Goal: Task Accomplishment & Management: Manage account settings

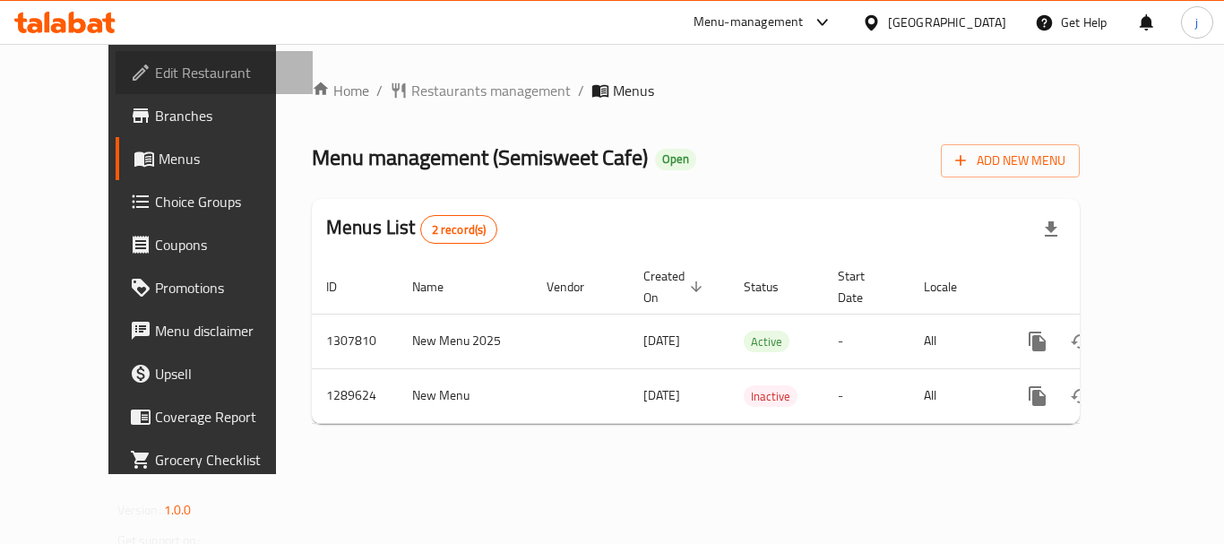
click at [116, 57] on link "Edit Restaurant" at bounding box center [214, 72] width 197 height 43
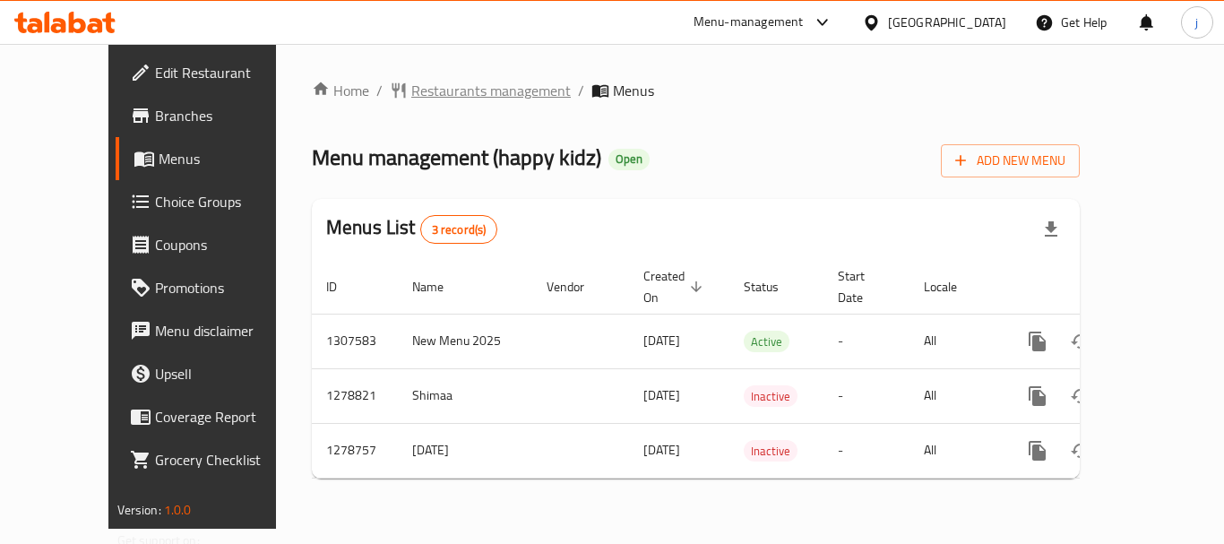
click at [411, 101] on span "Restaurants management" at bounding box center [490, 91] width 159 height 22
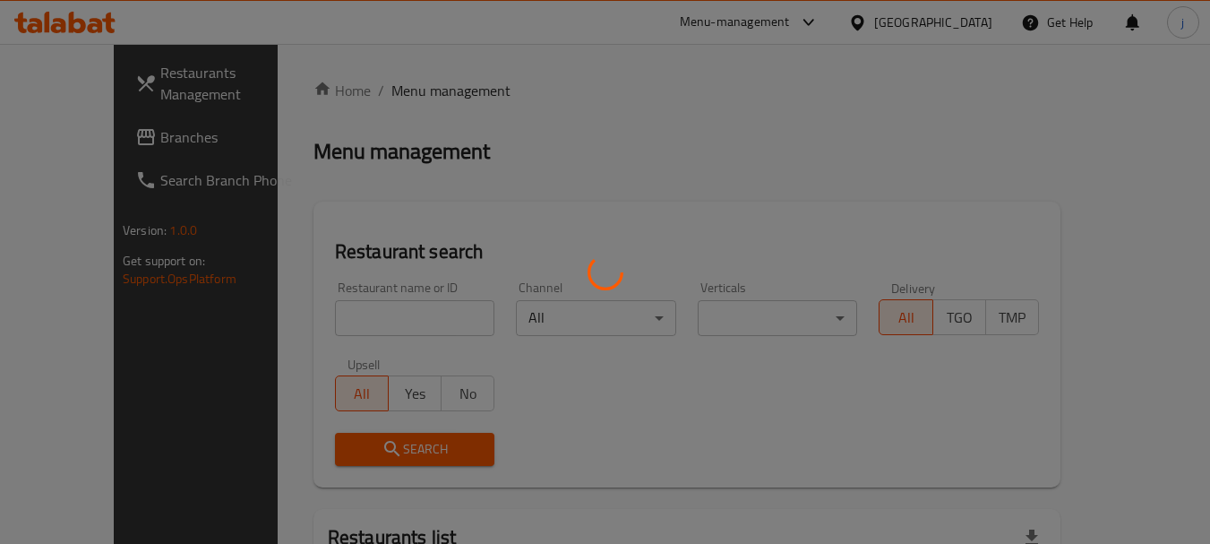
click at [65, 142] on div at bounding box center [605, 272] width 1210 height 544
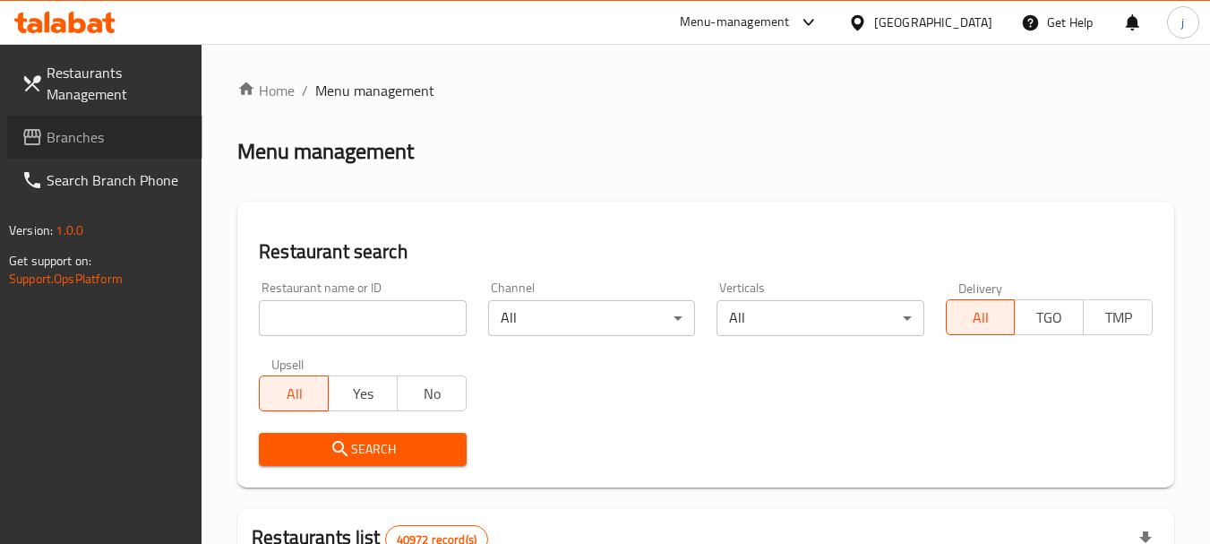
click at [65, 142] on span "Branches" at bounding box center [118, 137] width 142 height 22
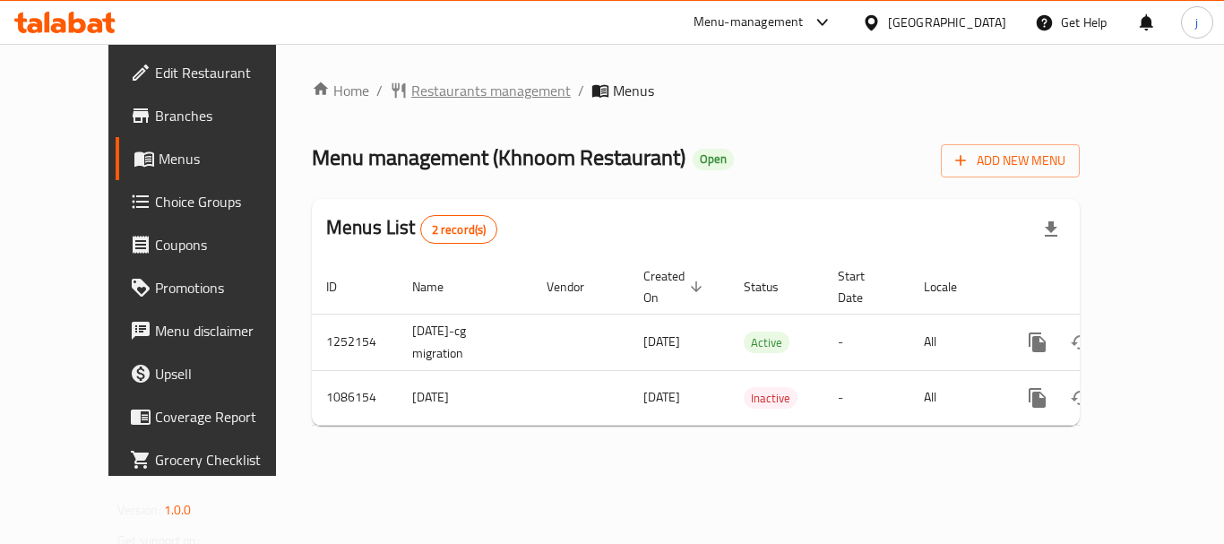
click at [427, 82] on span "Restaurants management" at bounding box center [490, 91] width 159 height 22
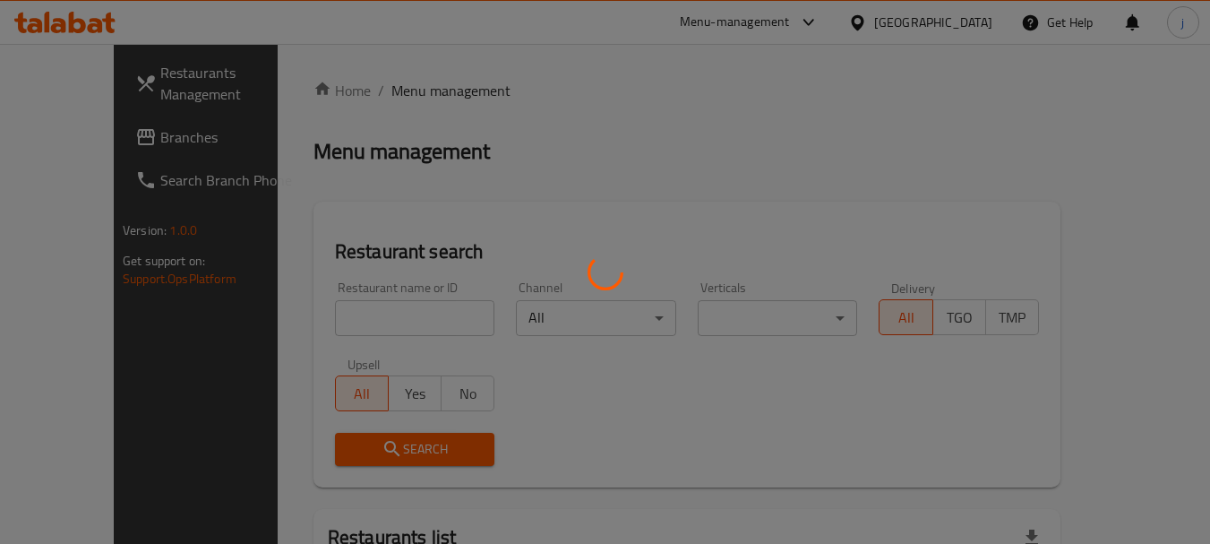
click at [106, 118] on div at bounding box center [605, 272] width 1210 height 544
click at [75, 137] on div at bounding box center [605, 272] width 1210 height 544
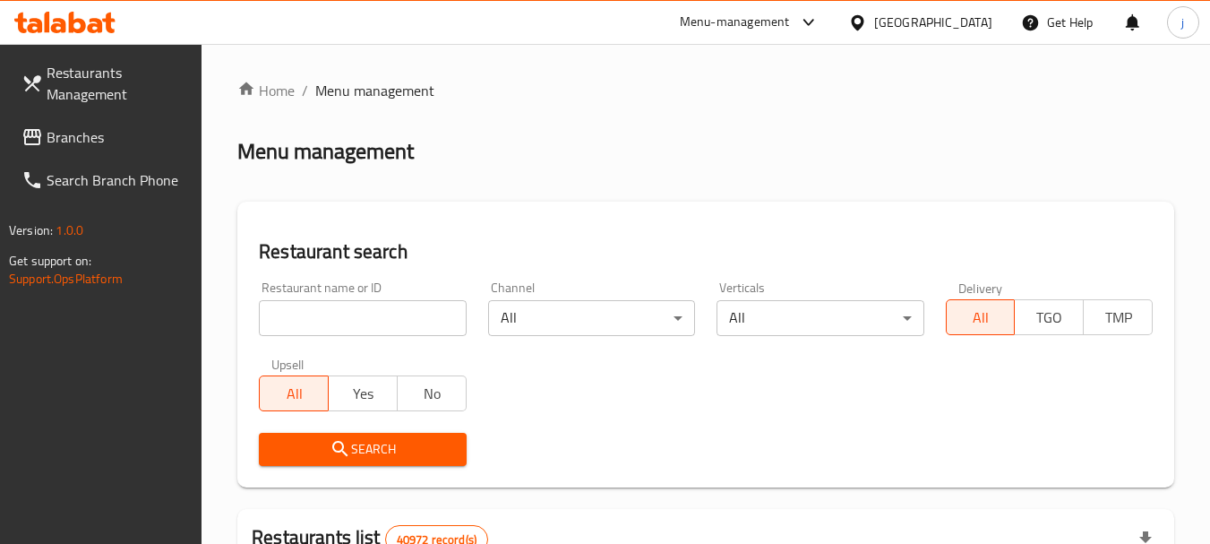
click at [75, 137] on span "Branches" at bounding box center [118, 137] width 142 height 22
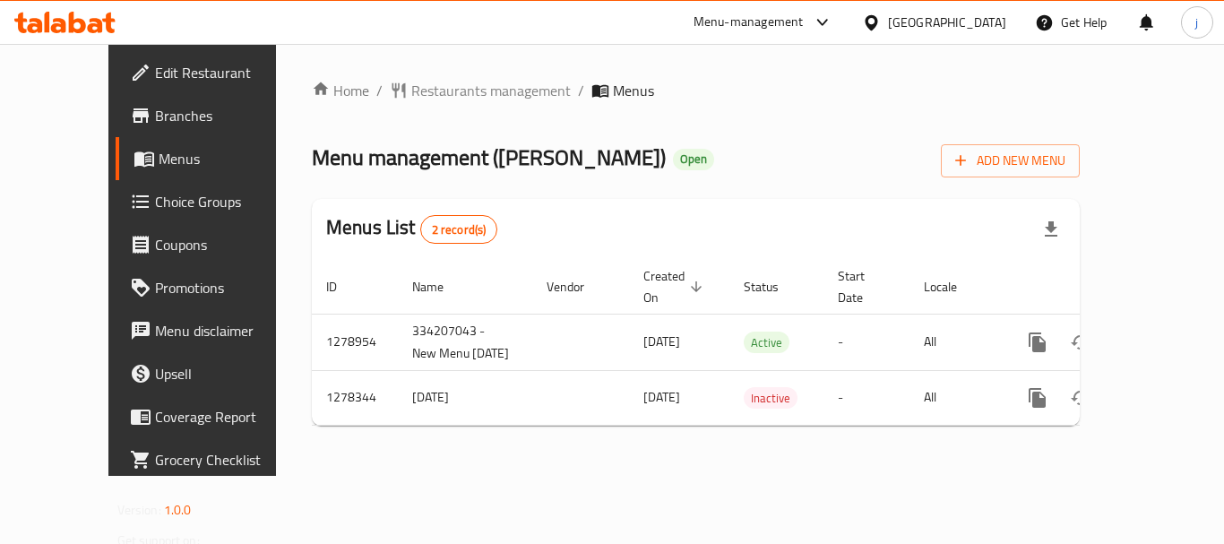
click at [910, 30] on div "[GEOGRAPHIC_DATA]" at bounding box center [947, 23] width 118 height 20
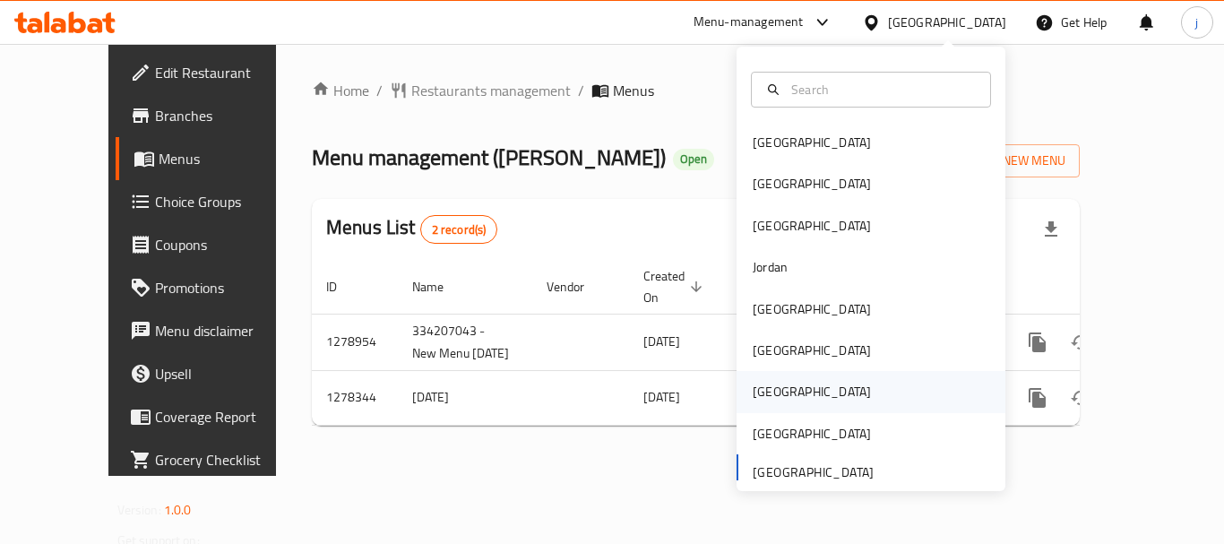
click at [771, 396] on div "Qatar" at bounding box center [811, 391] width 147 height 41
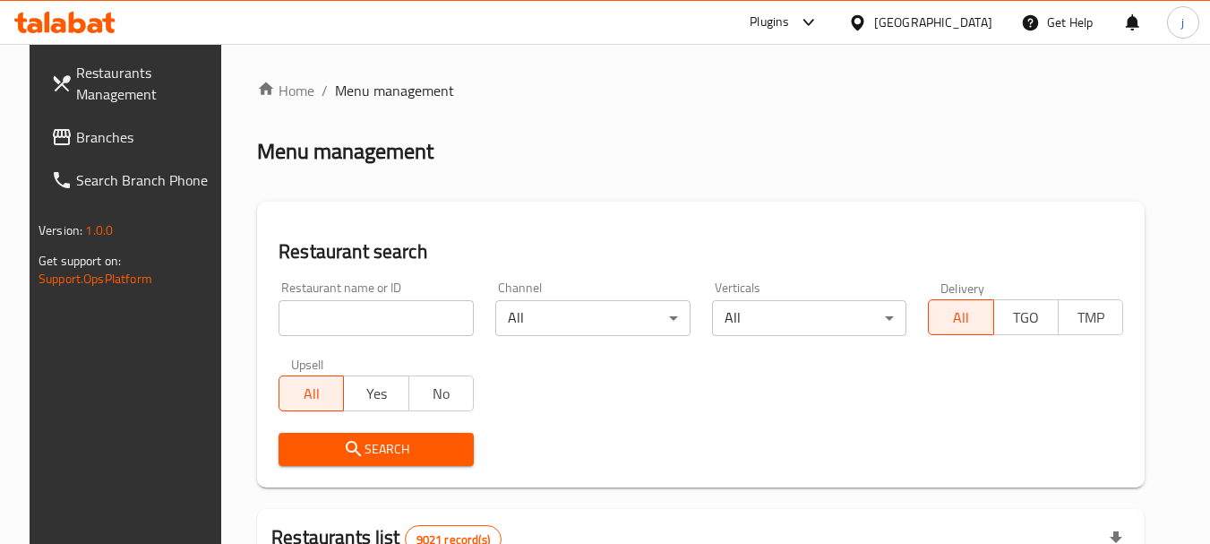
click at [127, 130] on span "Branches" at bounding box center [147, 137] width 142 height 22
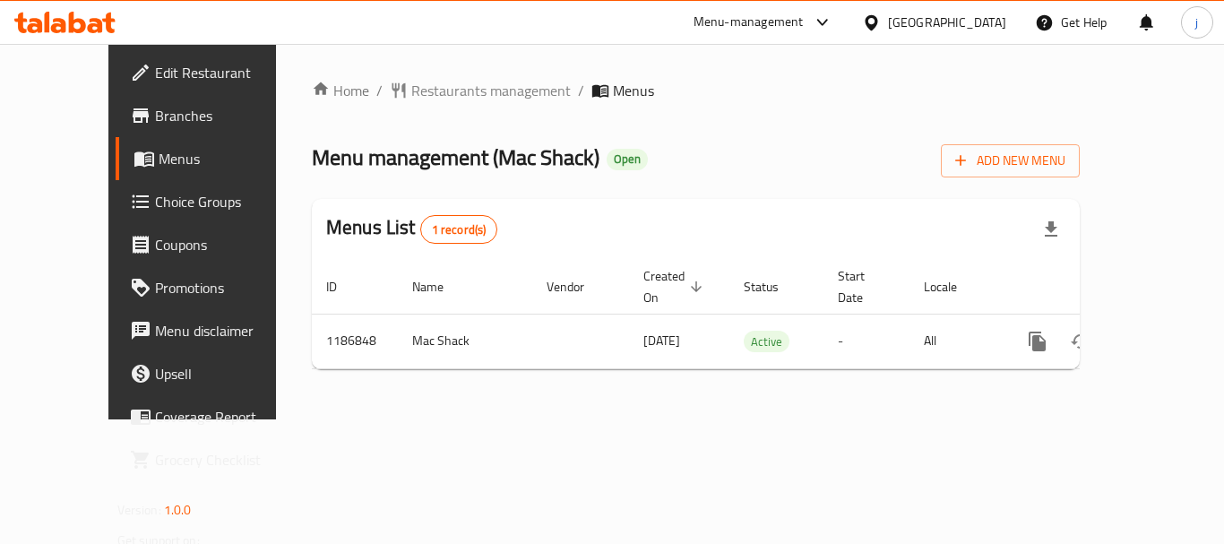
click at [1000, 19] on div "[GEOGRAPHIC_DATA]" at bounding box center [947, 23] width 118 height 20
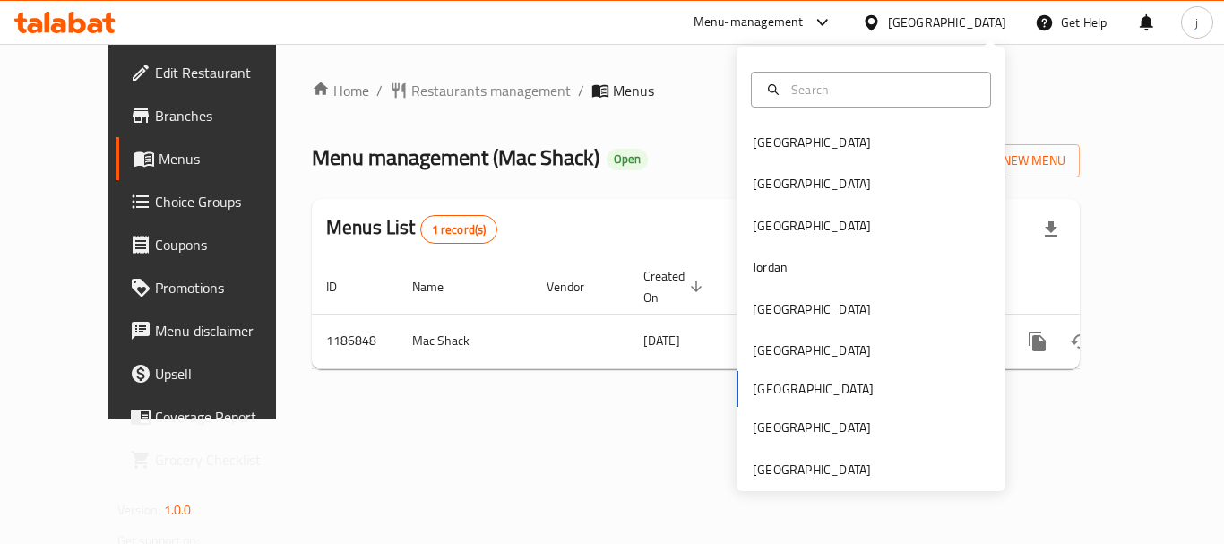
click at [661, 139] on div "Menu management ( Mac Shack ) Open Add New Menu" at bounding box center [696, 157] width 768 height 40
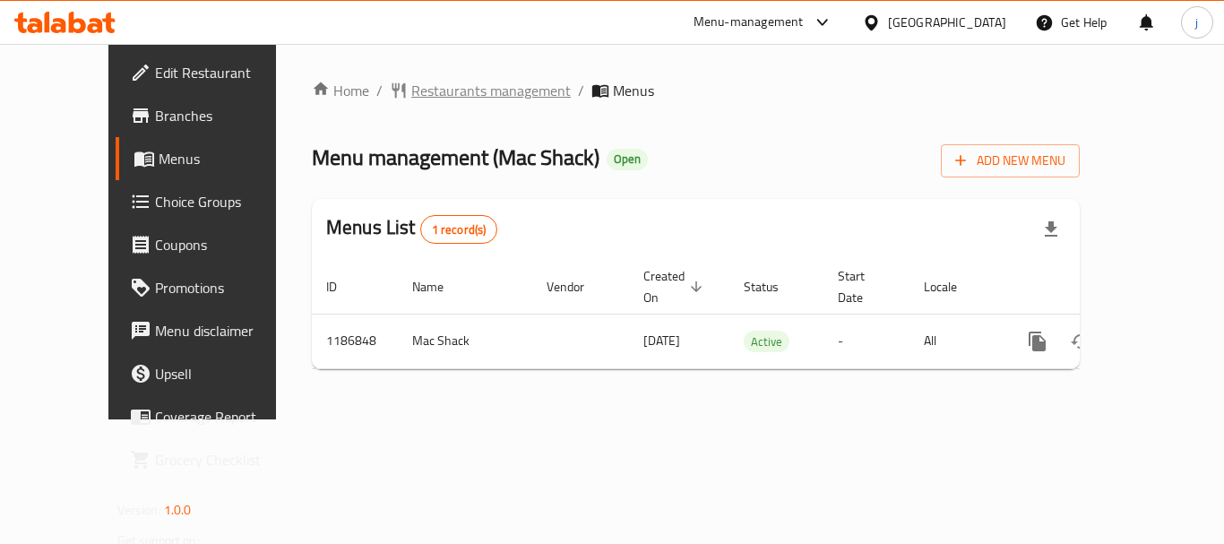
click at [416, 91] on span "Restaurants management" at bounding box center [490, 91] width 159 height 22
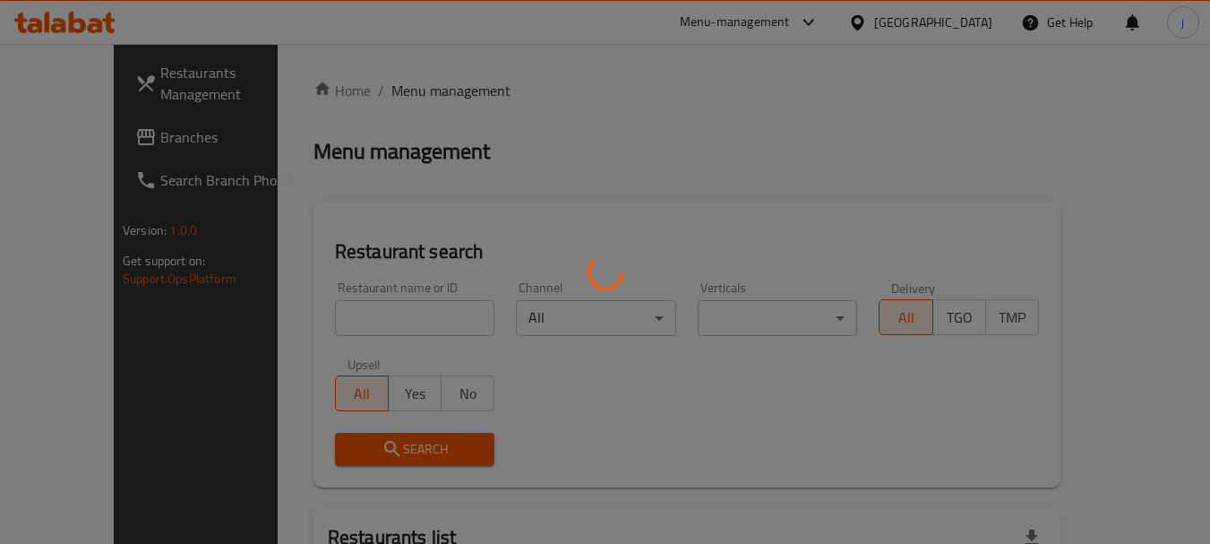
click at [81, 136] on div at bounding box center [605, 272] width 1210 height 544
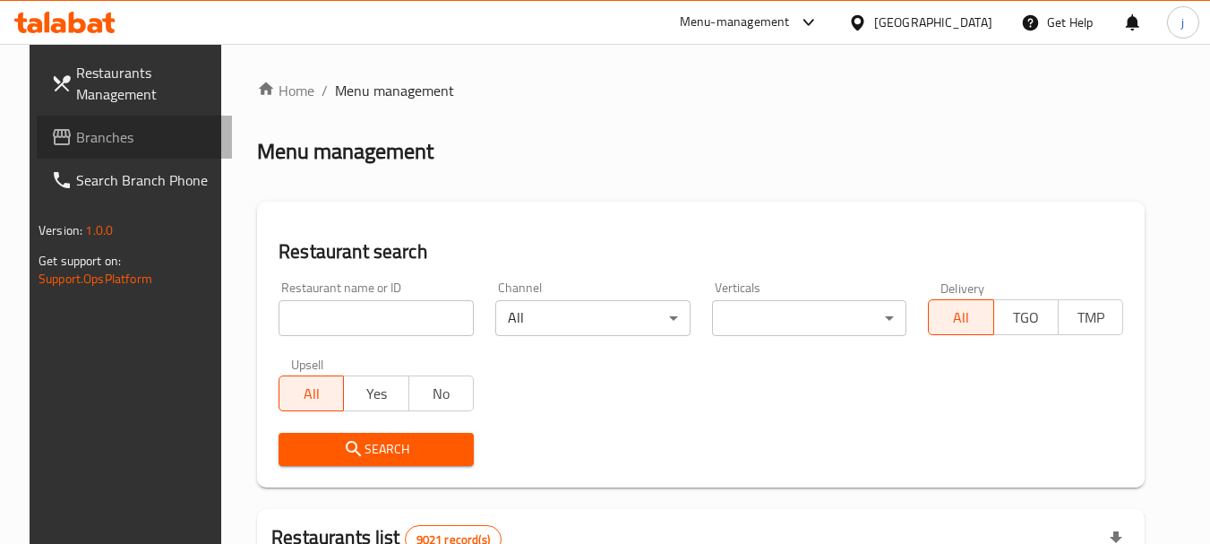
click at [81, 136] on span "Branches" at bounding box center [147, 137] width 142 height 22
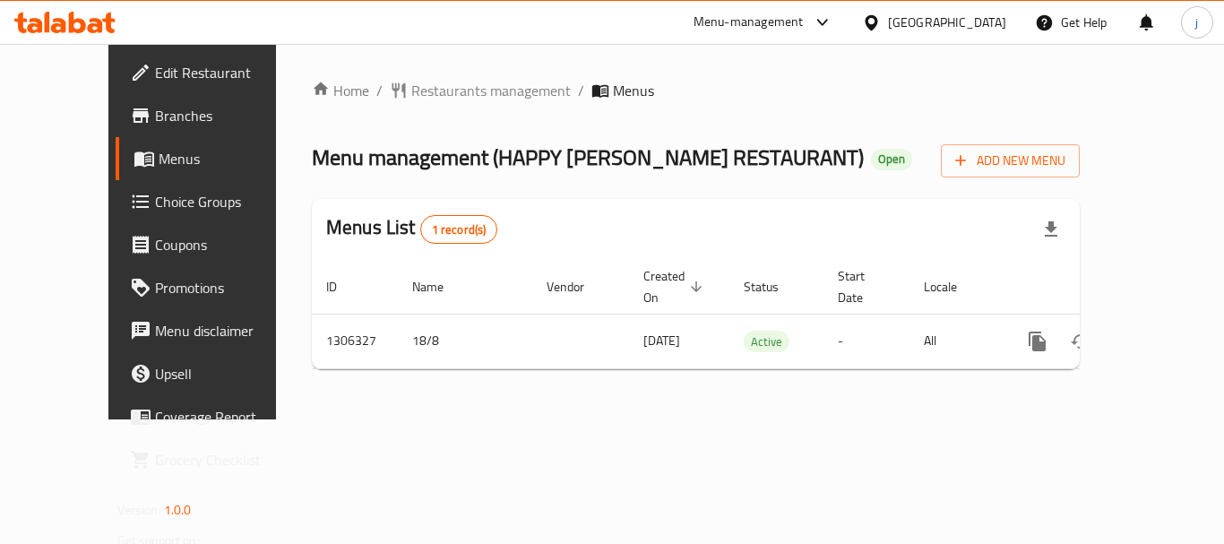
click at [155, 202] on span "Choice Groups" at bounding box center [226, 202] width 143 height 22
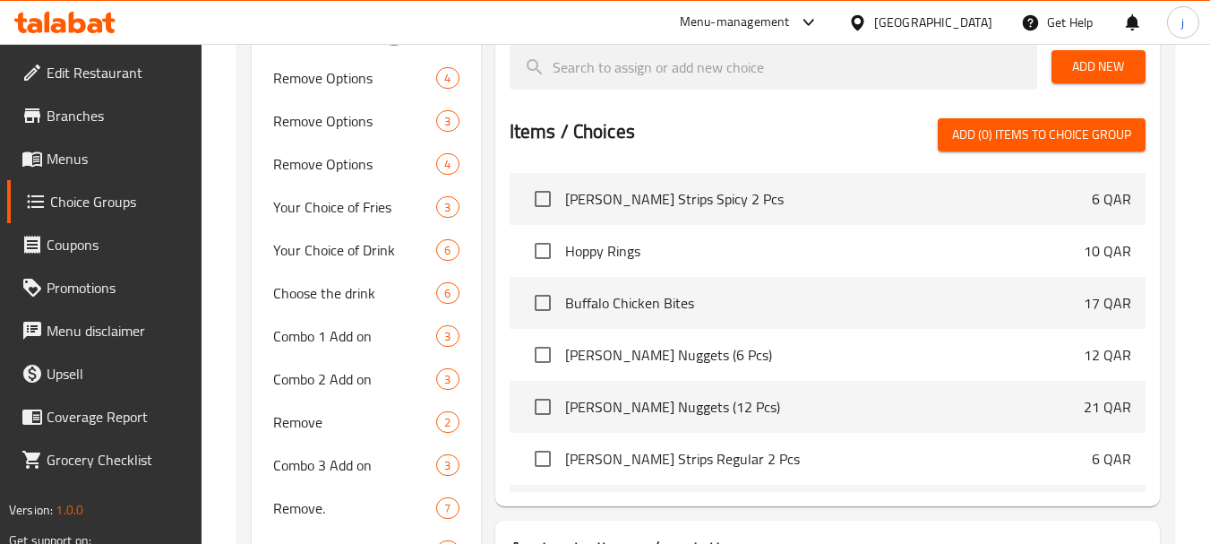
scroll to position [610, 0]
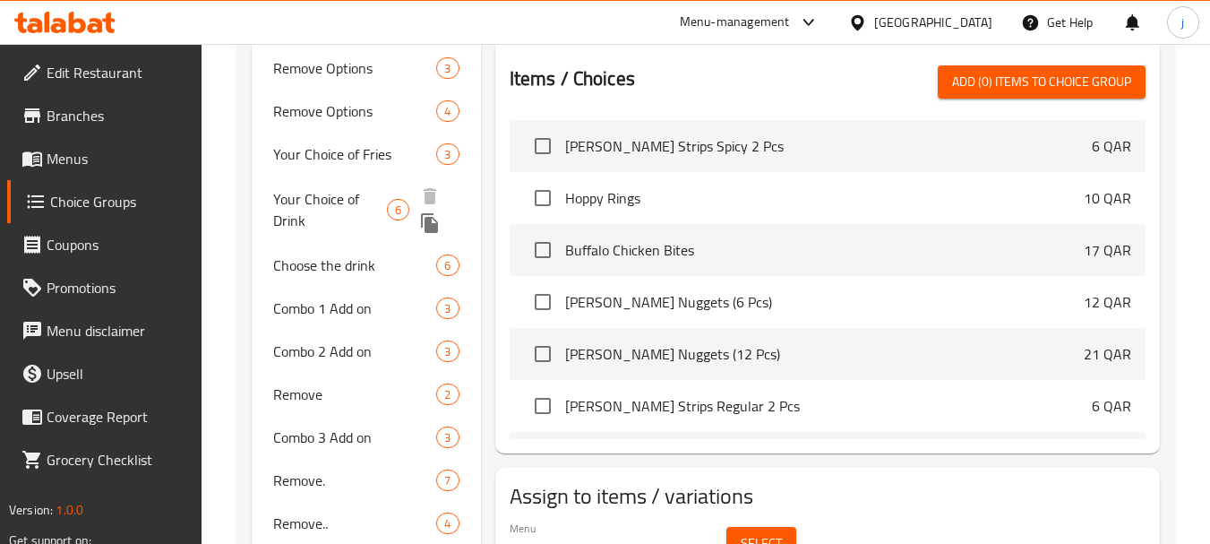
click at [327, 207] on span "Your Choice of Drink" at bounding box center [329, 209] width 113 height 43
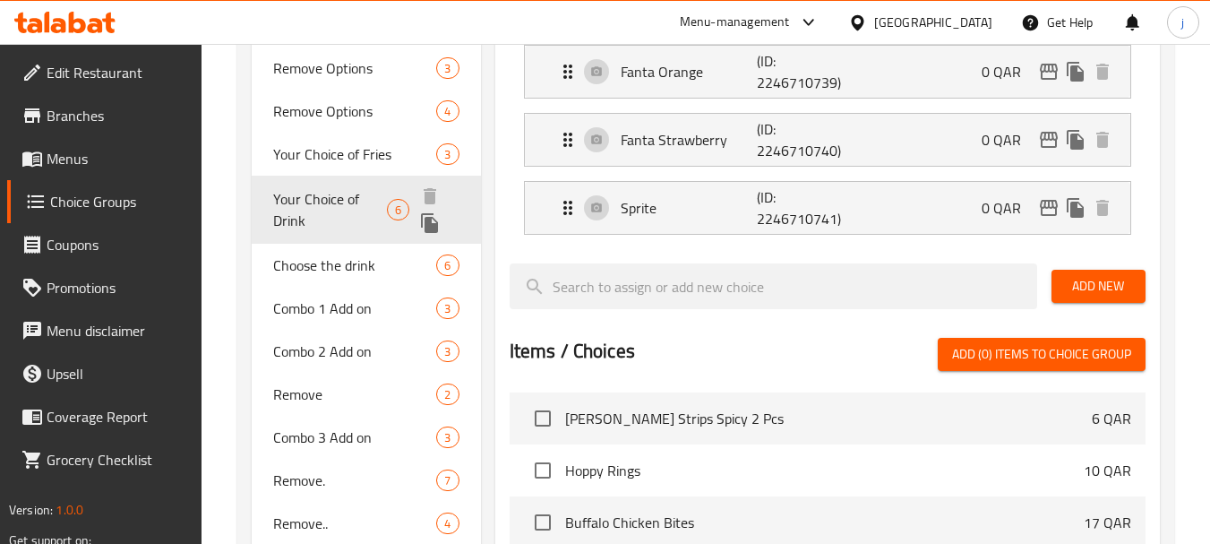
type input "Your Choice of Drink"
type input "اختيارك من مشروب"
type input "1"
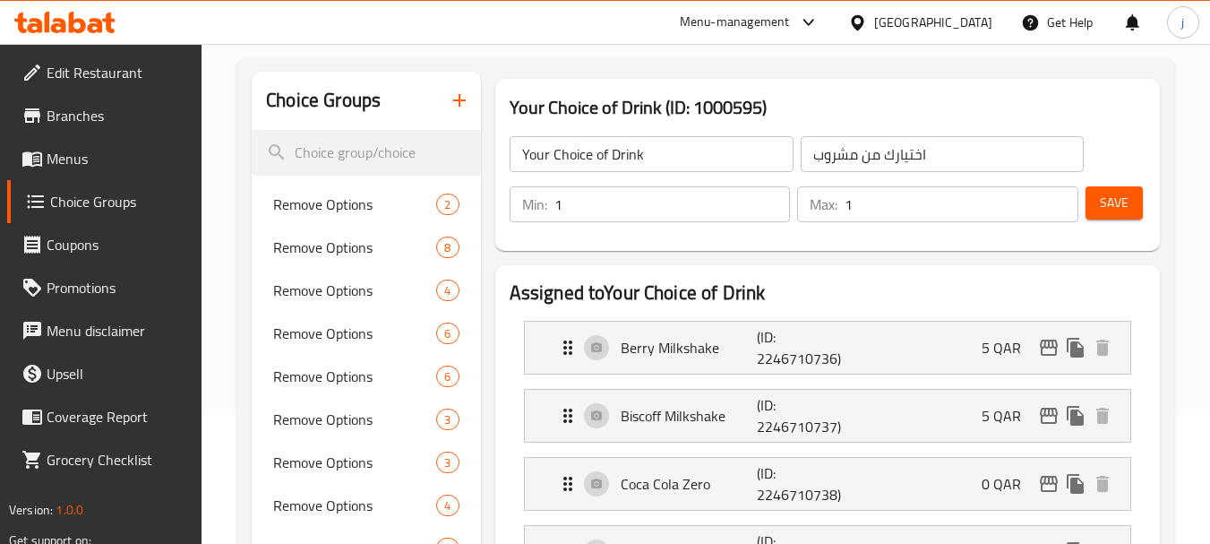
scroll to position [0, 0]
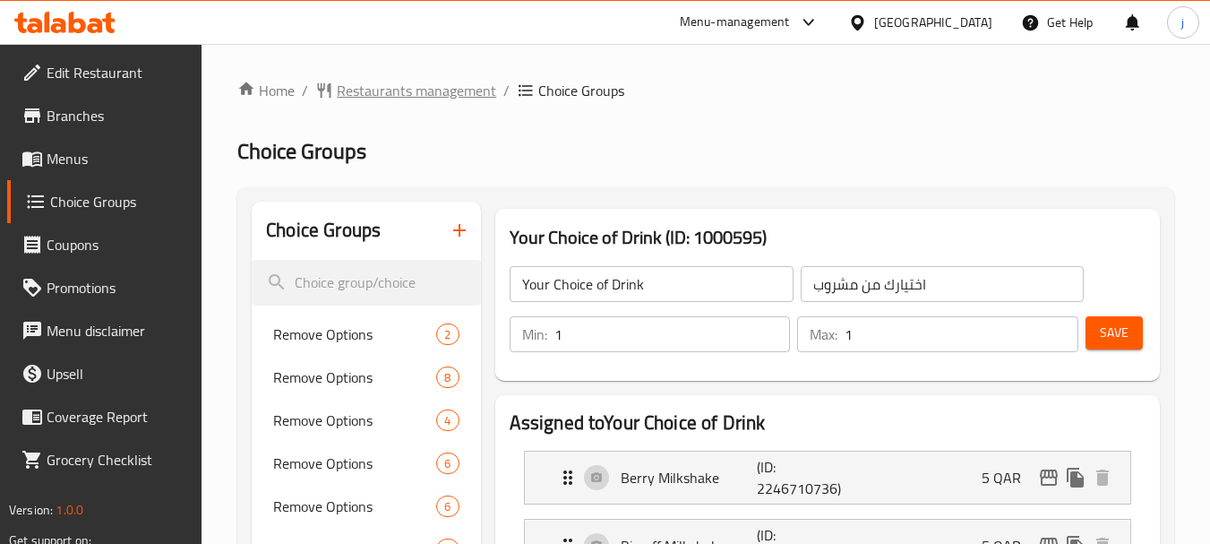
click at [426, 91] on span "Restaurants management" at bounding box center [416, 91] width 159 height 22
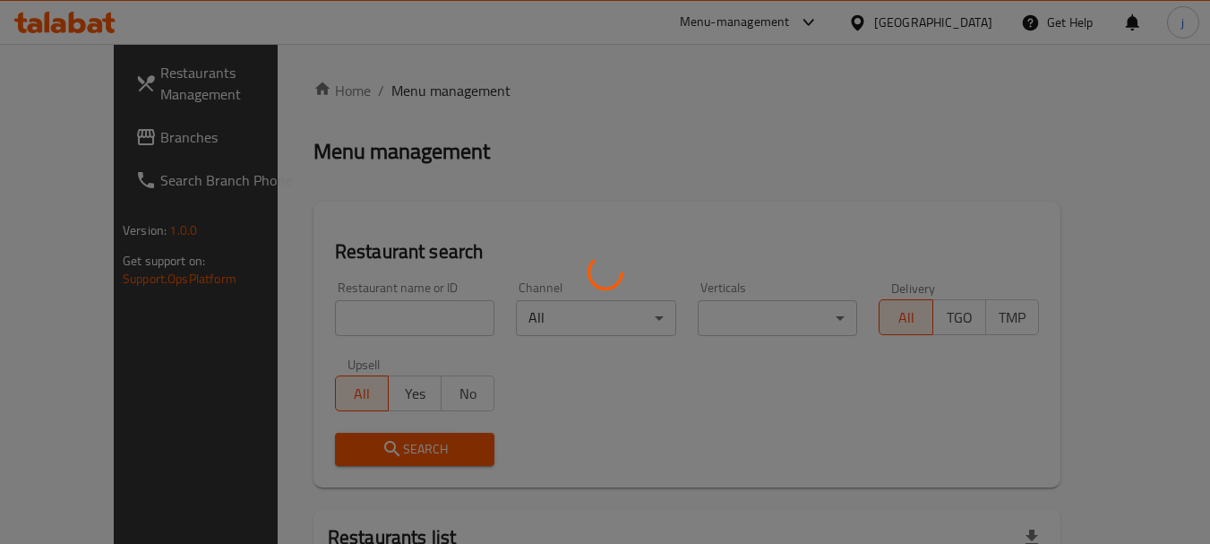
click at [84, 130] on div at bounding box center [605, 272] width 1210 height 544
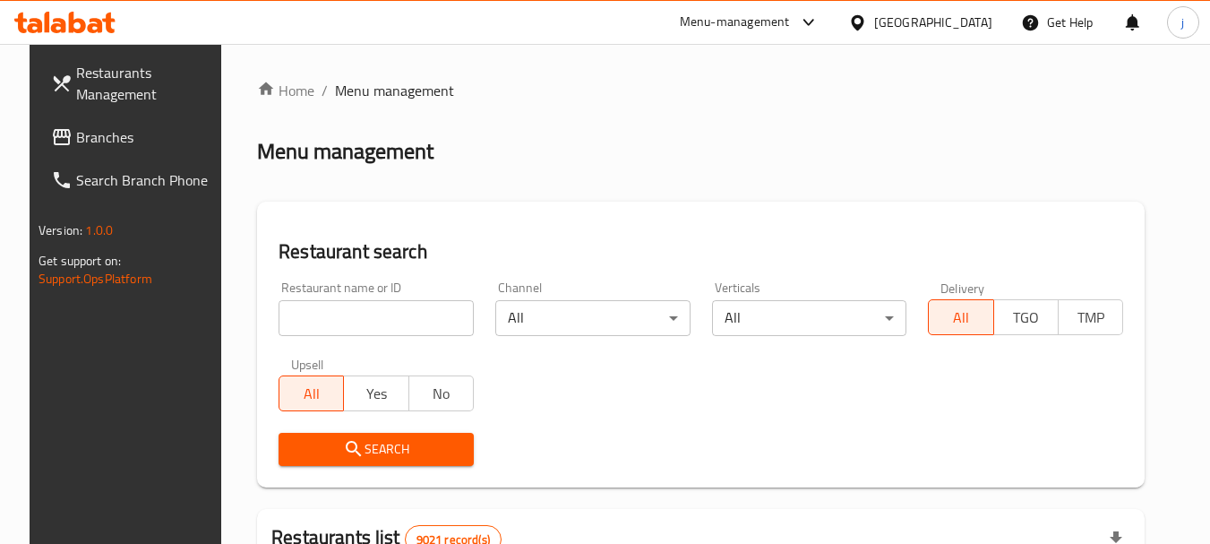
click at [82, 136] on span "Branches" at bounding box center [147, 137] width 142 height 22
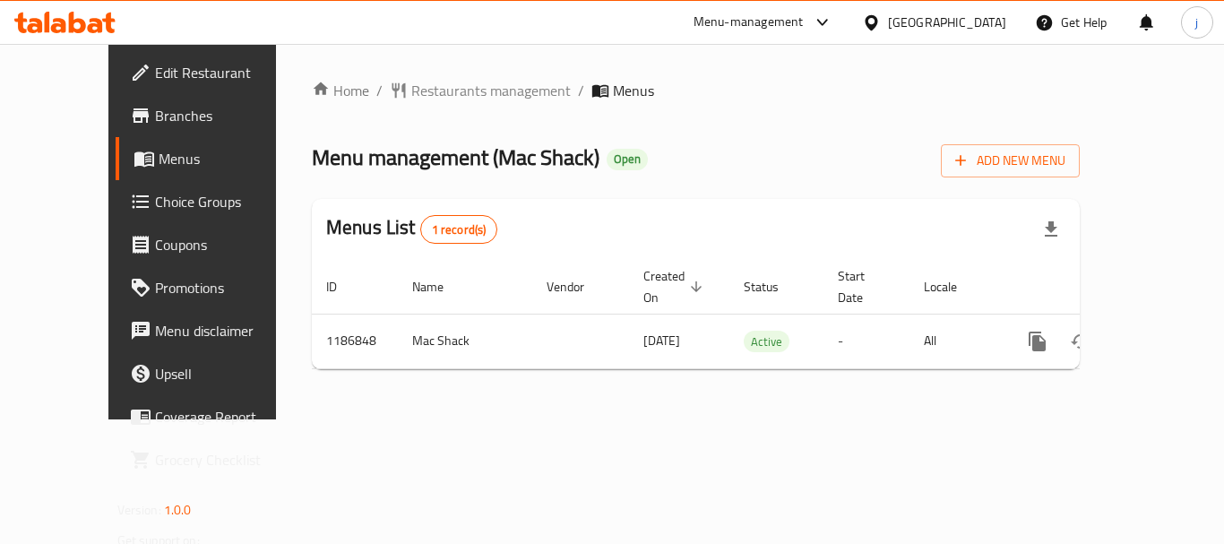
click at [1001, 22] on div "[GEOGRAPHIC_DATA]" at bounding box center [947, 23] width 118 height 20
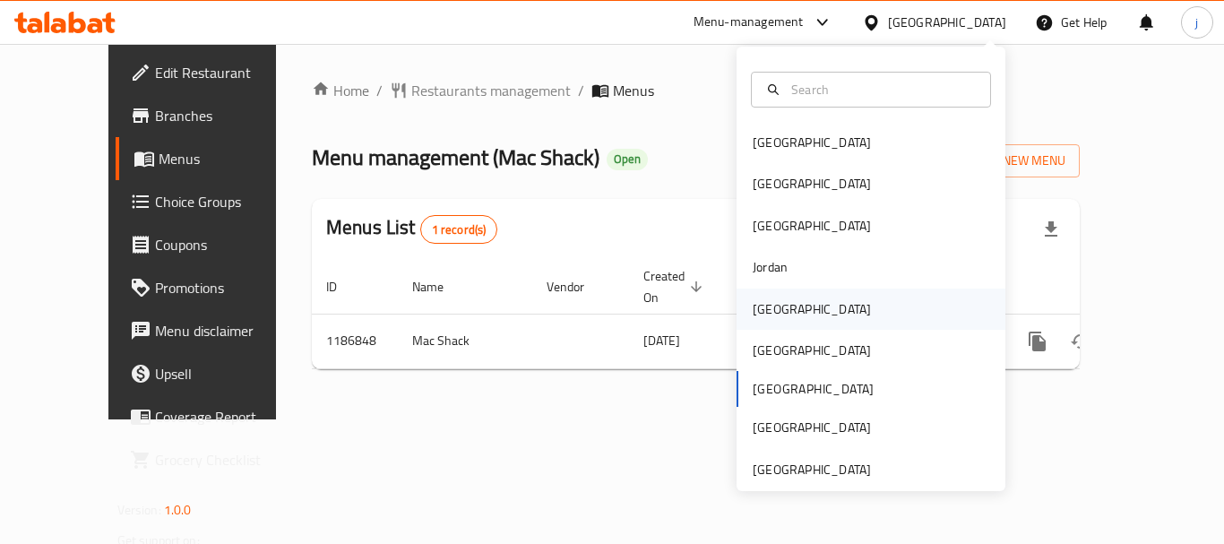
click at [766, 302] on div "Kuwait" at bounding box center [812, 309] width 118 height 20
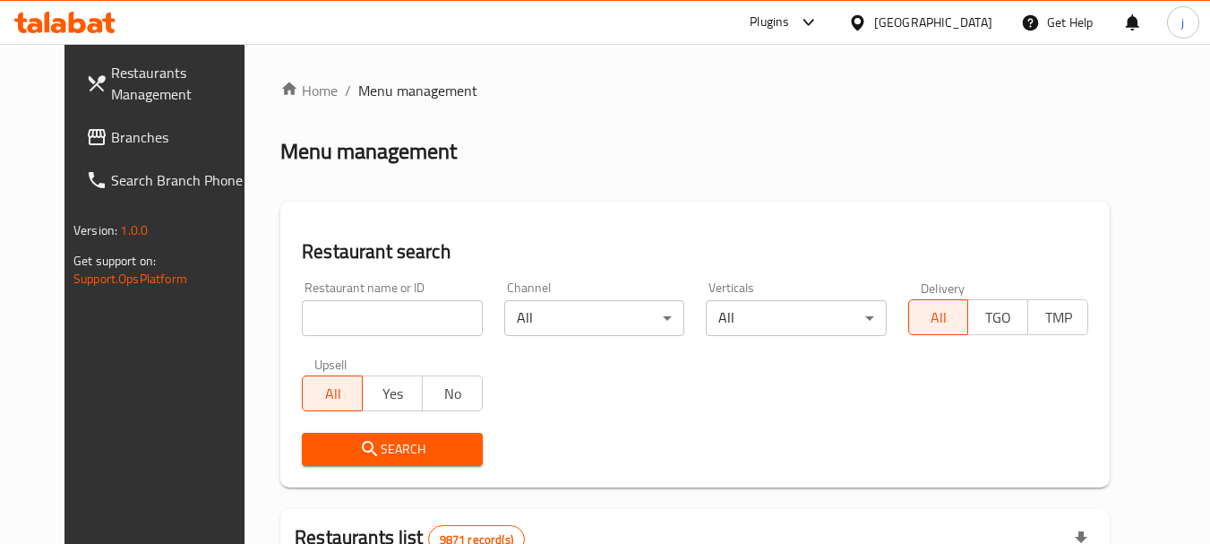
click at [119, 126] on span "Branches" at bounding box center [182, 137] width 142 height 22
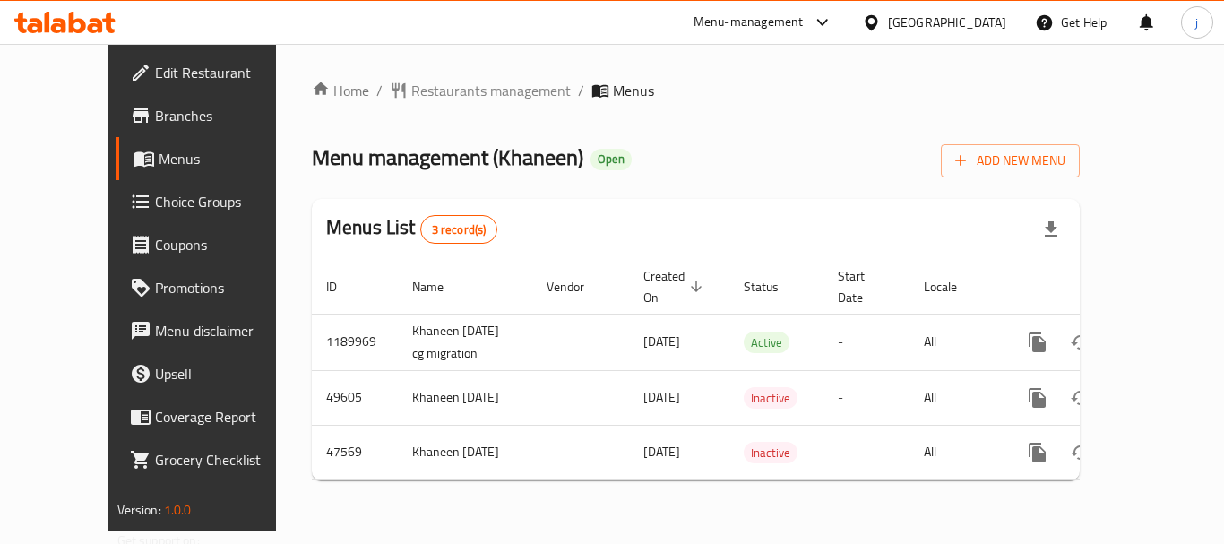
click at [881, 22] on icon at bounding box center [871, 22] width 19 height 19
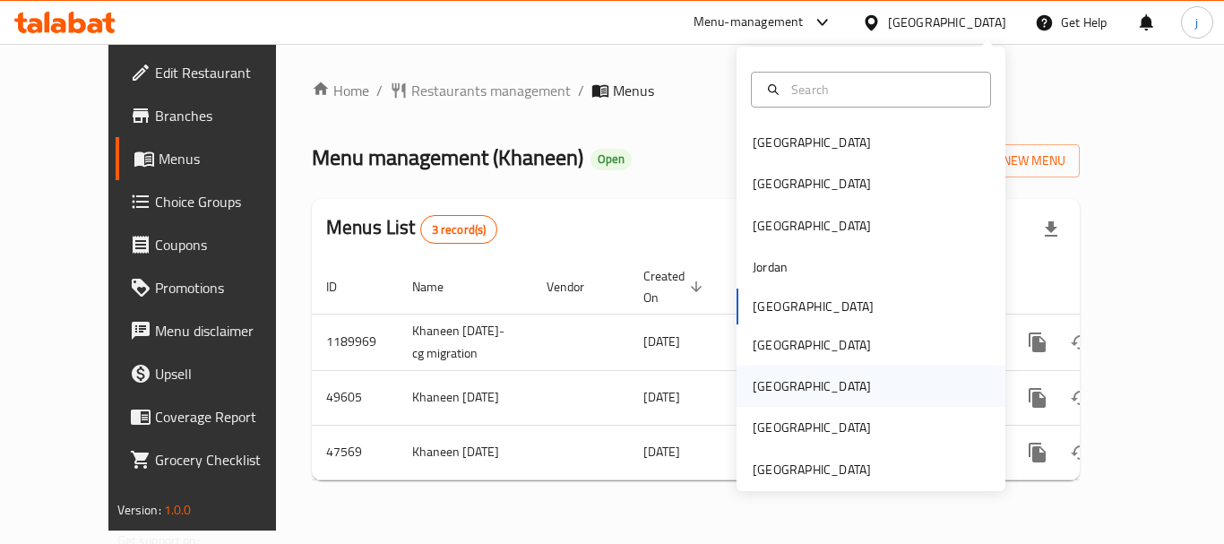
click at [801, 383] on div "[GEOGRAPHIC_DATA]" at bounding box center [870, 386] width 269 height 41
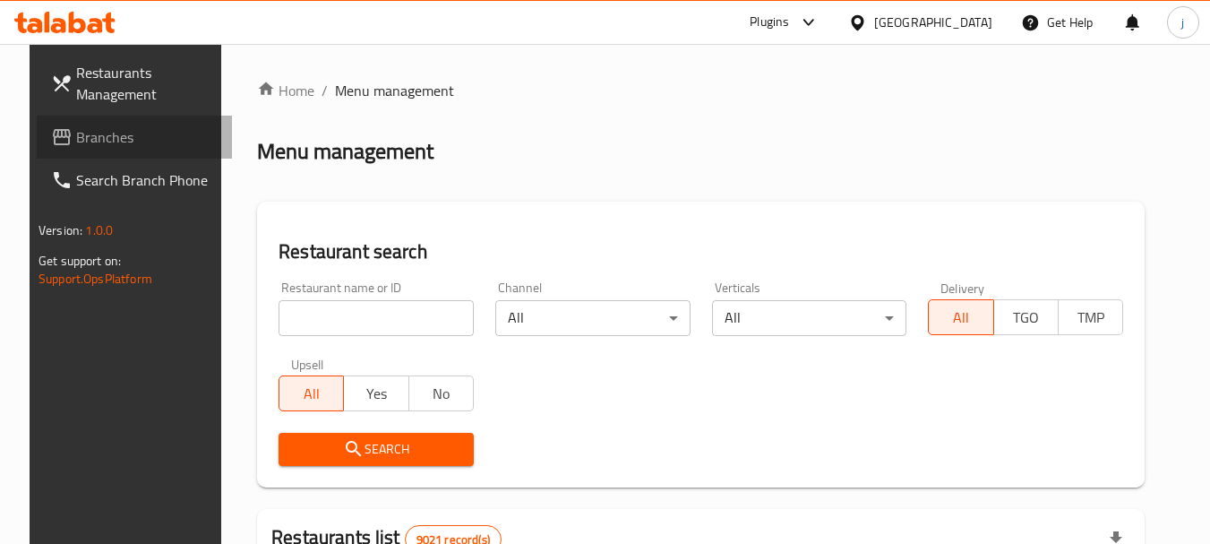
drag, startPoint x: 63, startPoint y: 144, endPoint x: 46, endPoint y: 142, distance: 17.1
click at [76, 144] on span "Branches" at bounding box center [147, 137] width 142 height 22
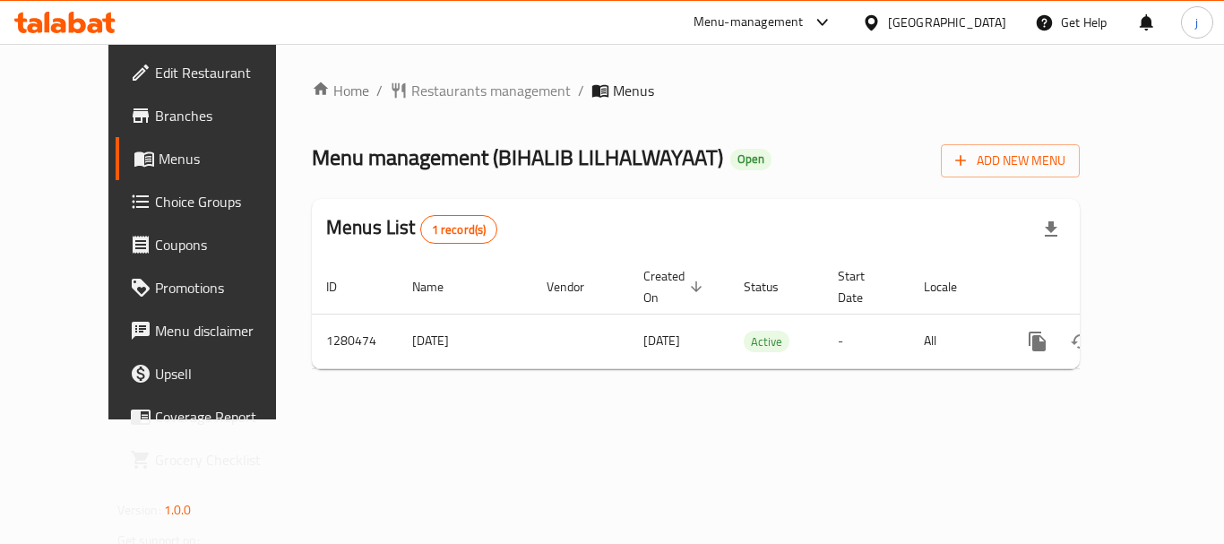
click at [881, 21] on icon at bounding box center [871, 22] width 19 height 19
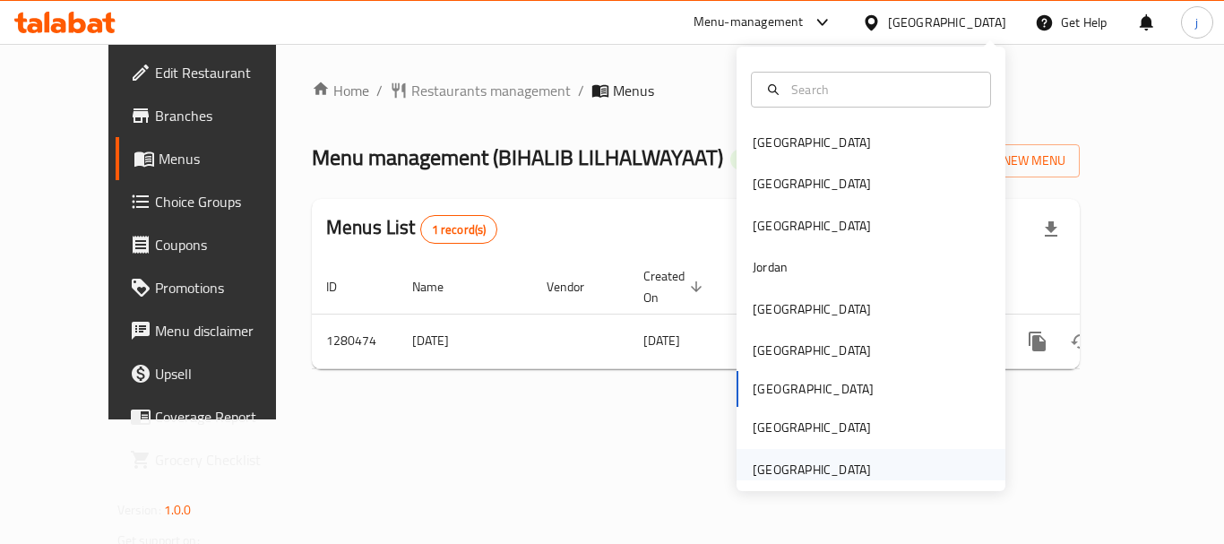
click at [801, 469] on div "[GEOGRAPHIC_DATA]" at bounding box center [812, 470] width 118 height 20
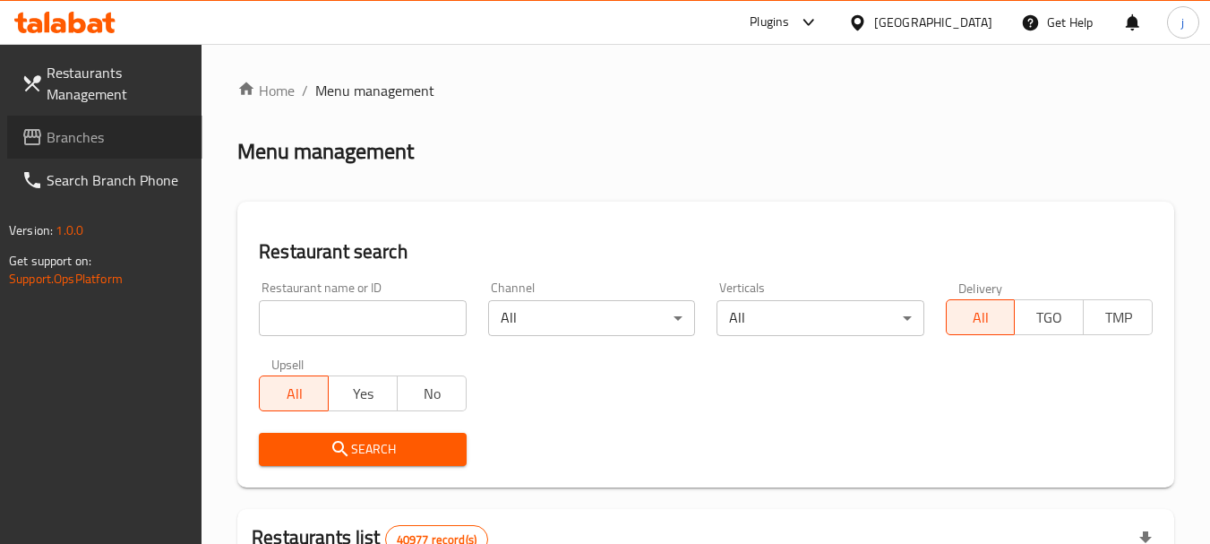
click at [80, 130] on span "Branches" at bounding box center [118, 137] width 142 height 22
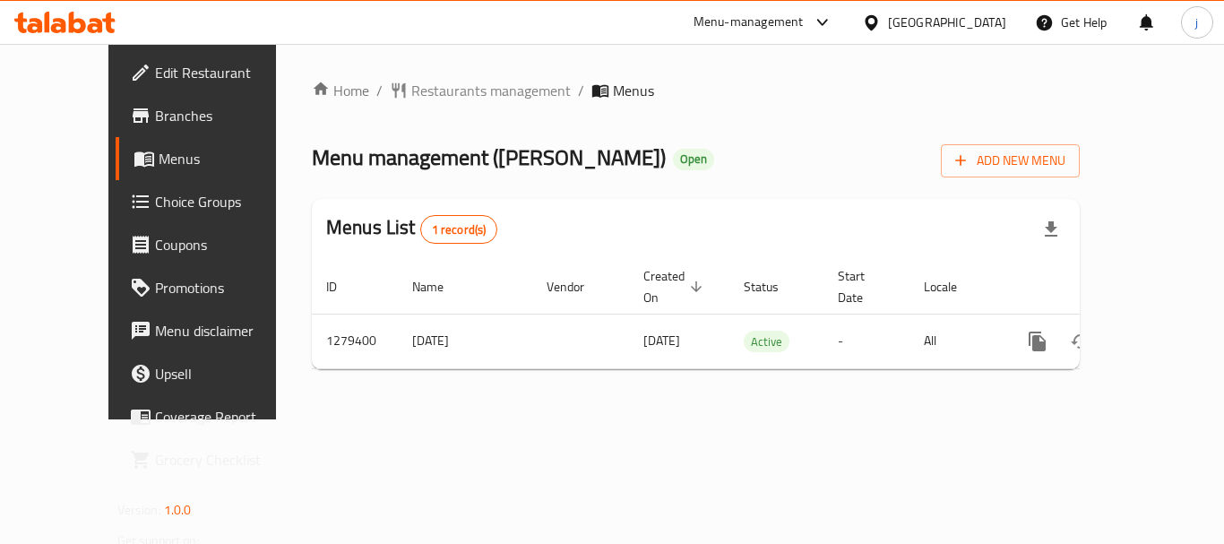
click at [923, 19] on div "[GEOGRAPHIC_DATA]" at bounding box center [947, 23] width 118 height 20
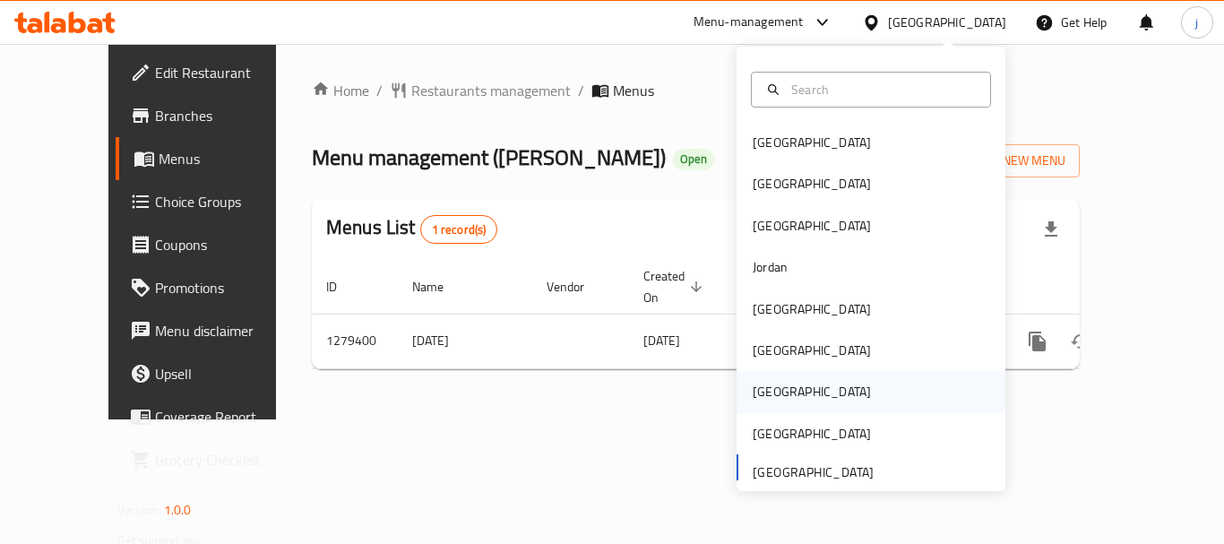
click at [756, 382] on div "[GEOGRAPHIC_DATA]" at bounding box center [812, 392] width 118 height 20
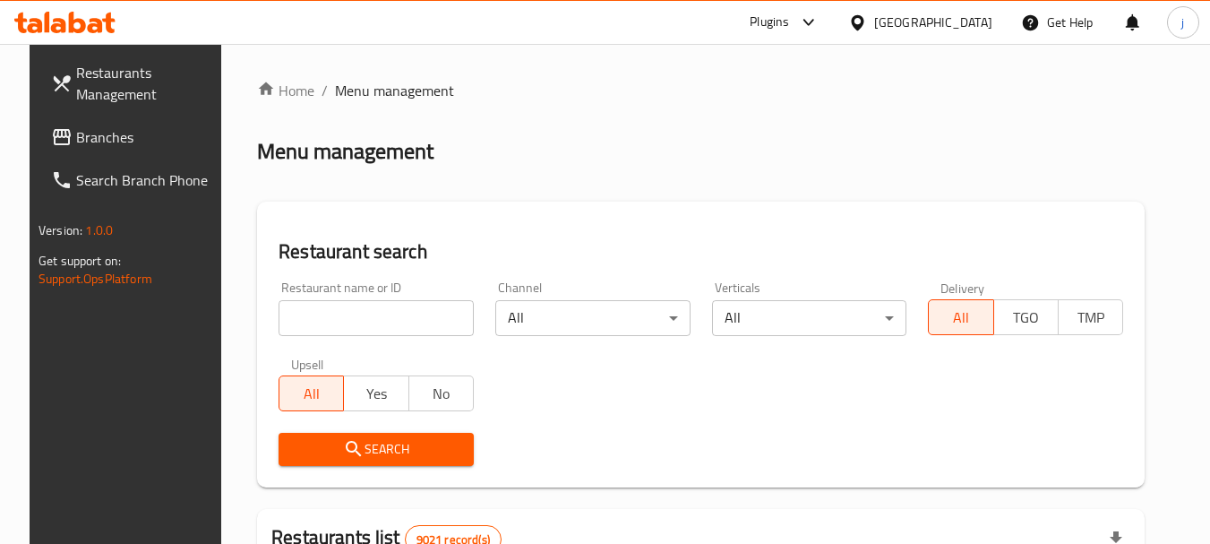
click at [122, 151] on link "Branches" at bounding box center [134, 137] width 195 height 43
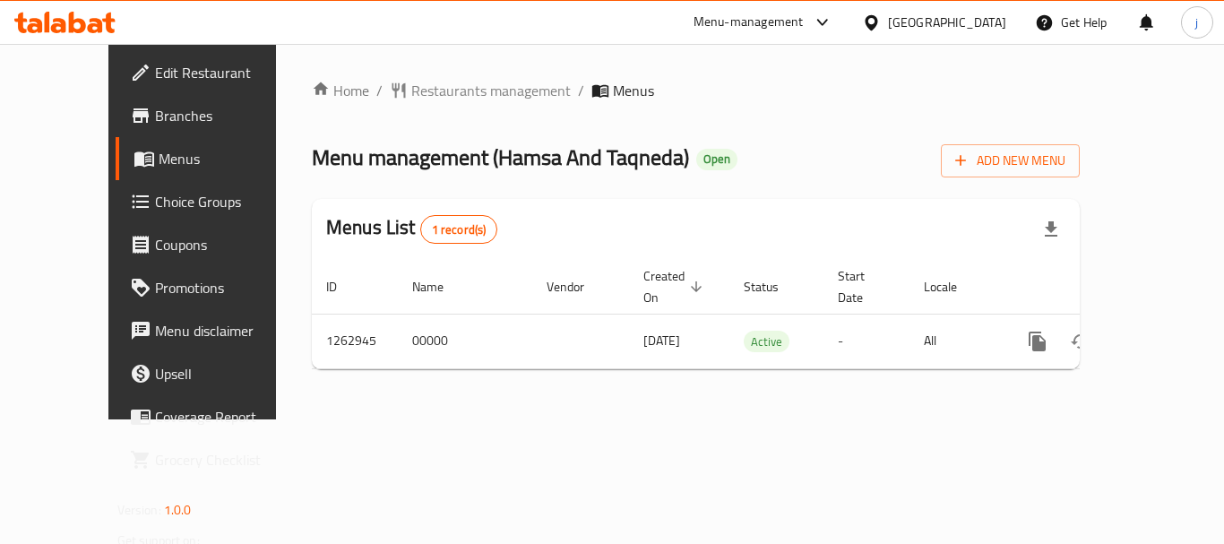
click at [881, 22] on icon at bounding box center [871, 22] width 19 height 19
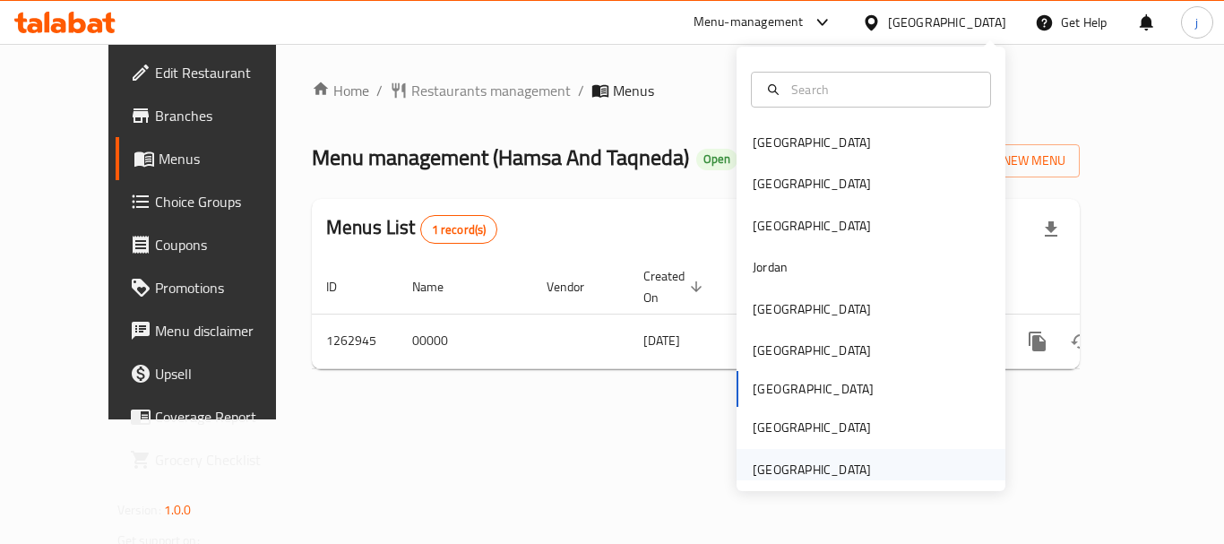
click at [779, 465] on div "[GEOGRAPHIC_DATA]" at bounding box center [812, 470] width 118 height 20
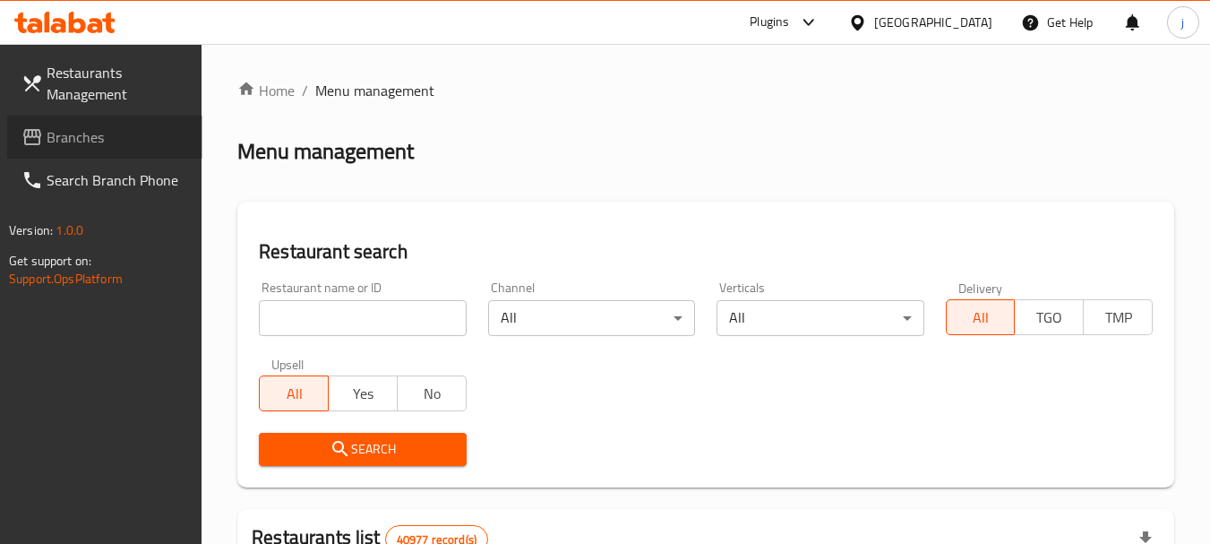
click at [143, 129] on span "Branches" at bounding box center [118, 137] width 142 height 22
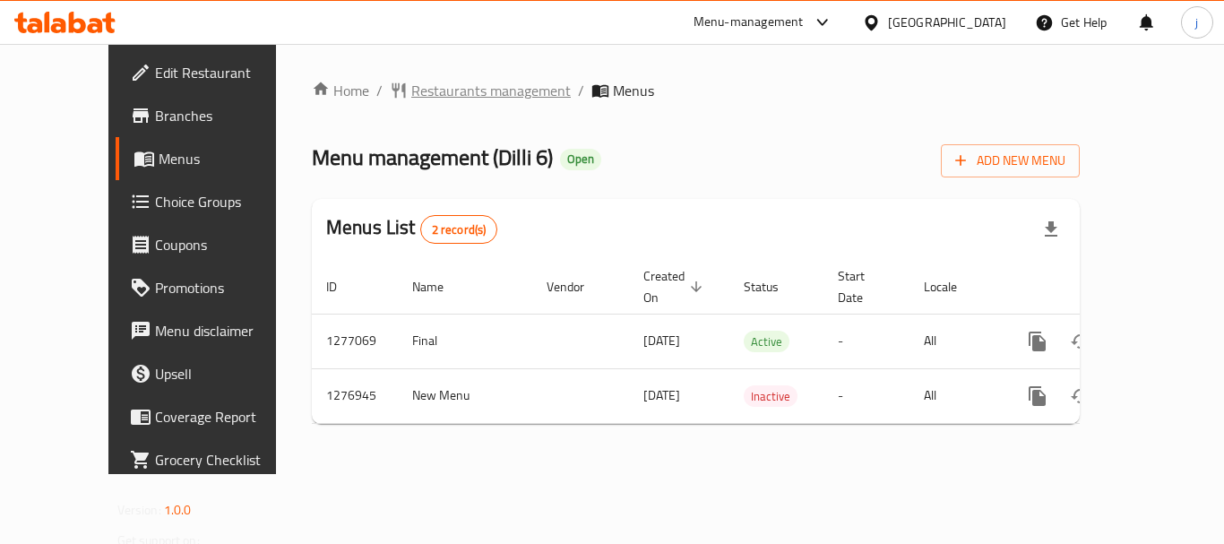
click at [423, 89] on span "Restaurants management" at bounding box center [490, 91] width 159 height 22
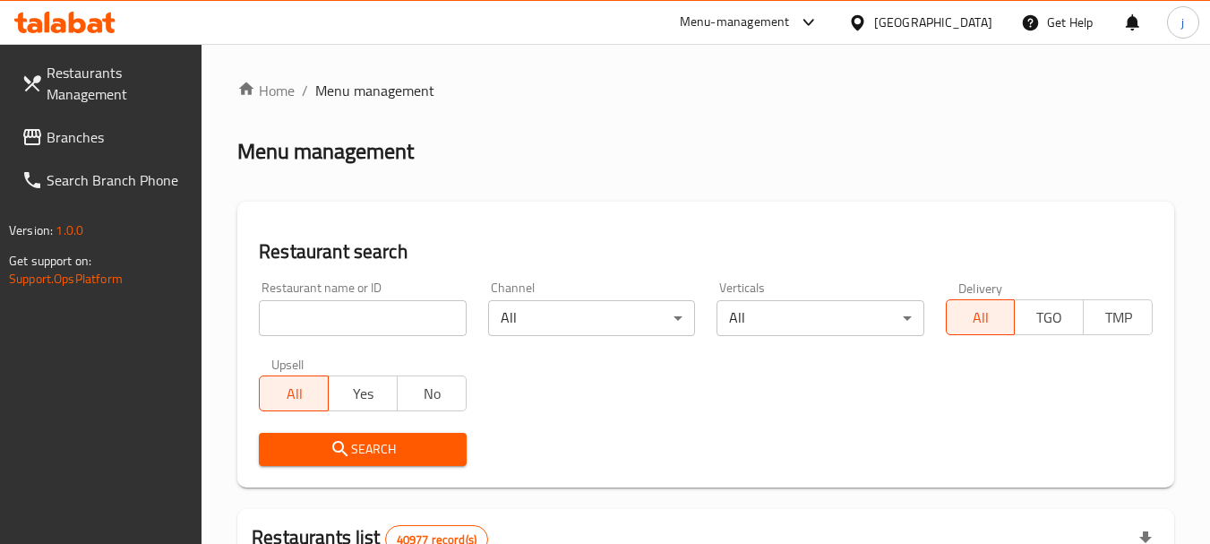
click at [105, 128] on span "Branches" at bounding box center [118, 137] width 142 height 22
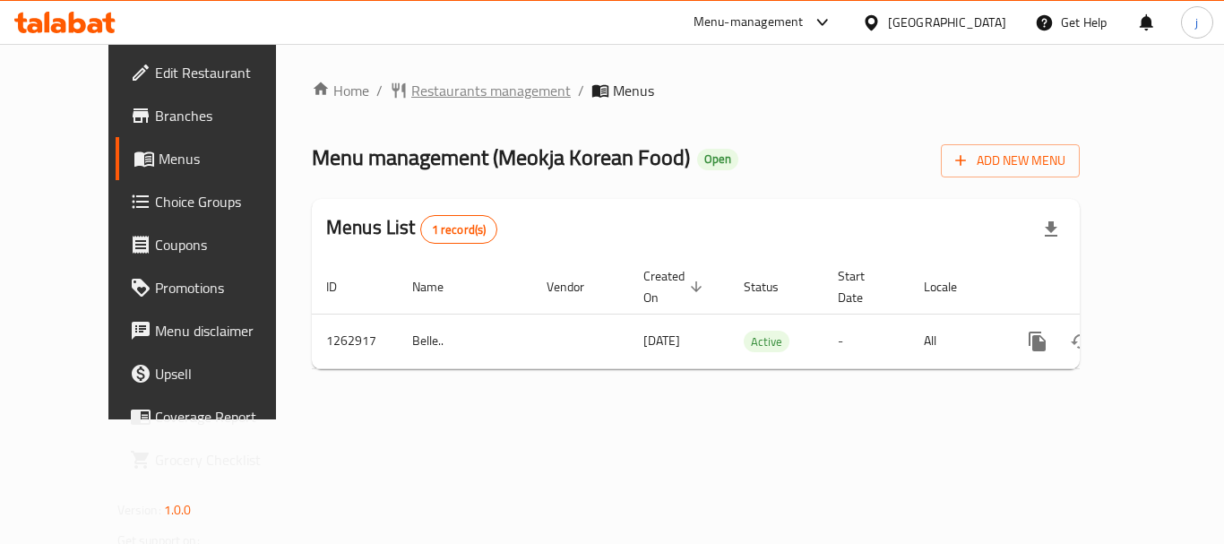
click at [411, 93] on span "Restaurants management" at bounding box center [490, 91] width 159 height 22
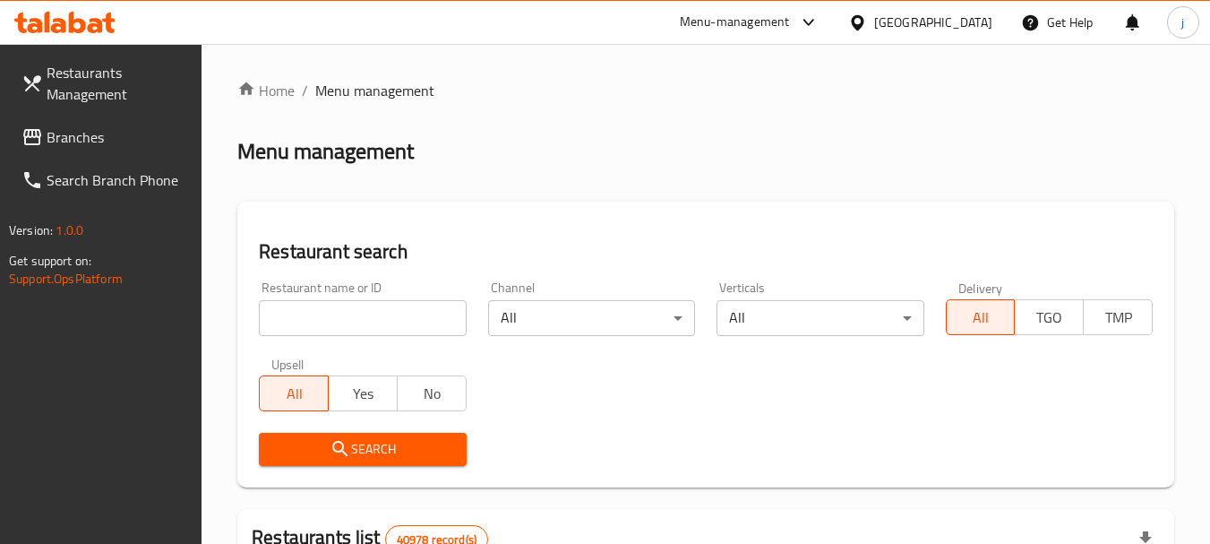
click at [62, 133] on span "Branches" at bounding box center [118, 137] width 142 height 22
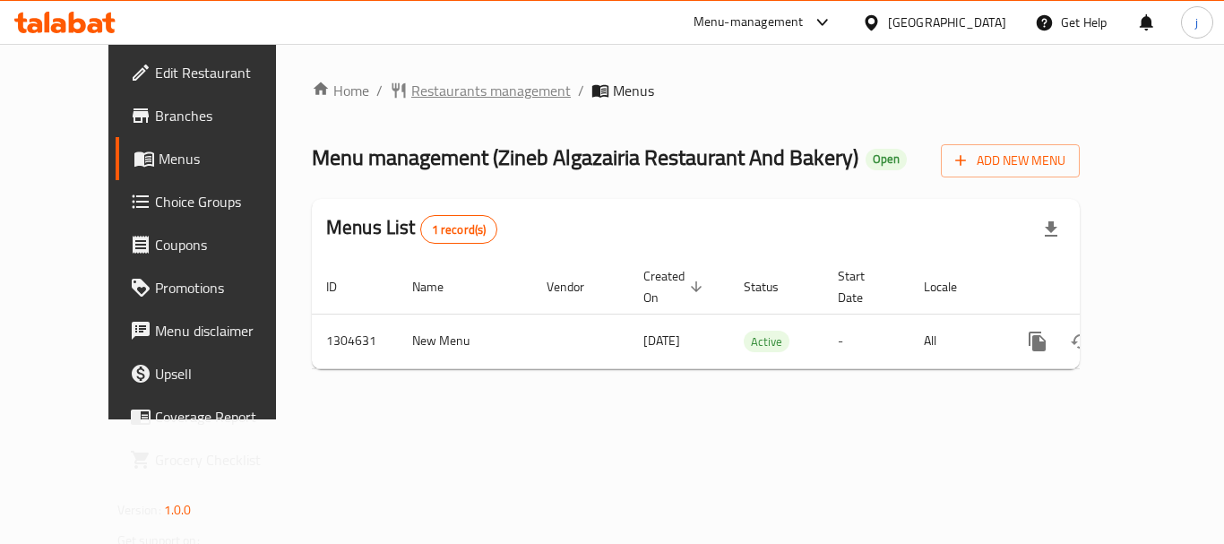
click at [461, 86] on span "Restaurants management" at bounding box center [490, 91] width 159 height 22
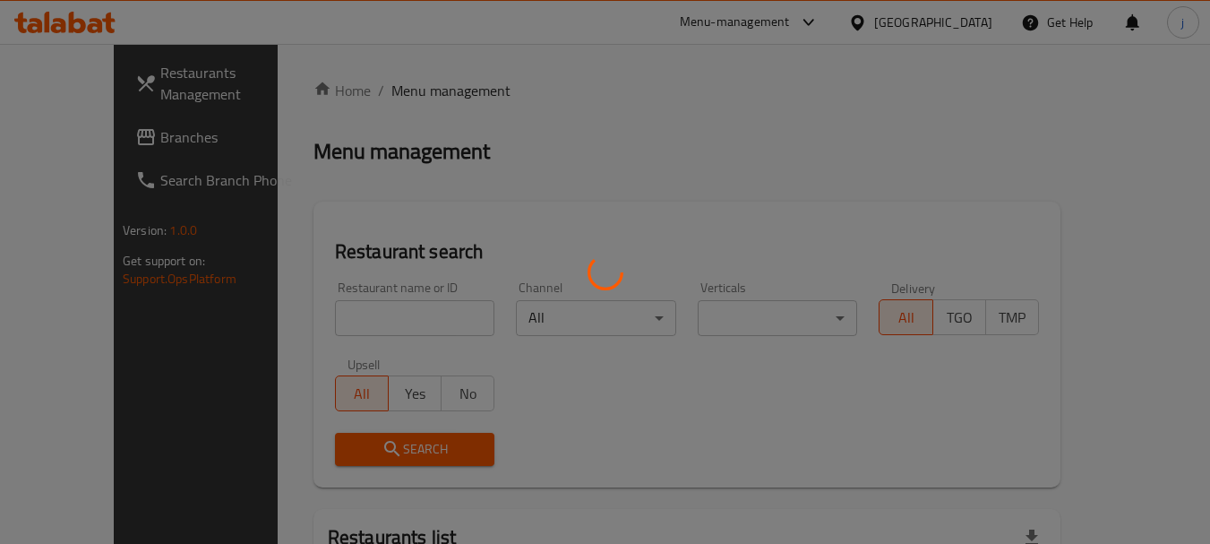
click at [72, 156] on div at bounding box center [605, 272] width 1210 height 544
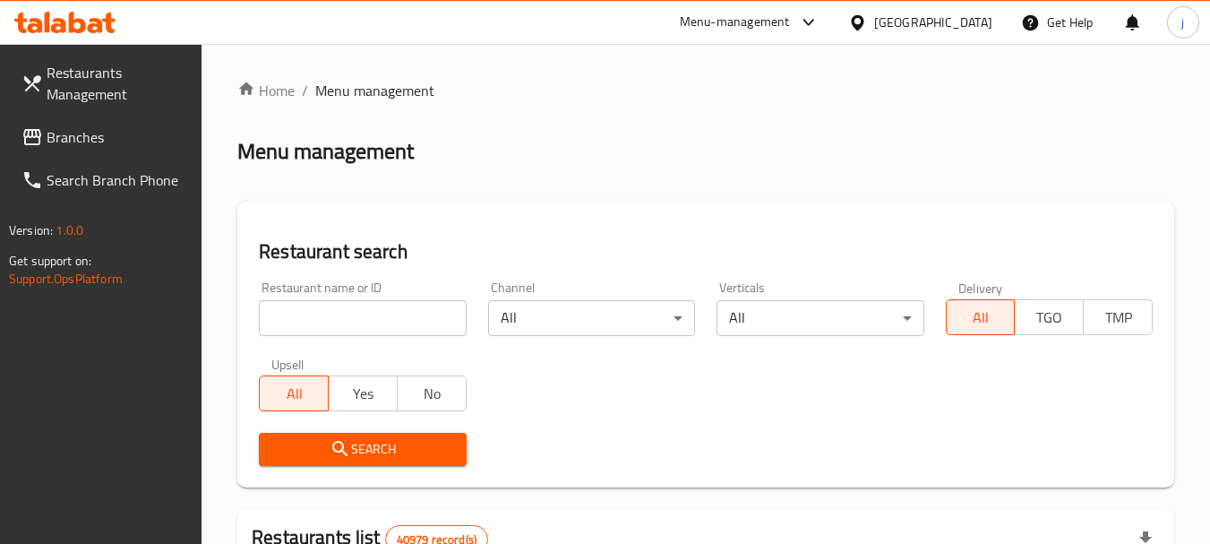
click at [83, 130] on span "Branches" at bounding box center [118, 137] width 142 height 22
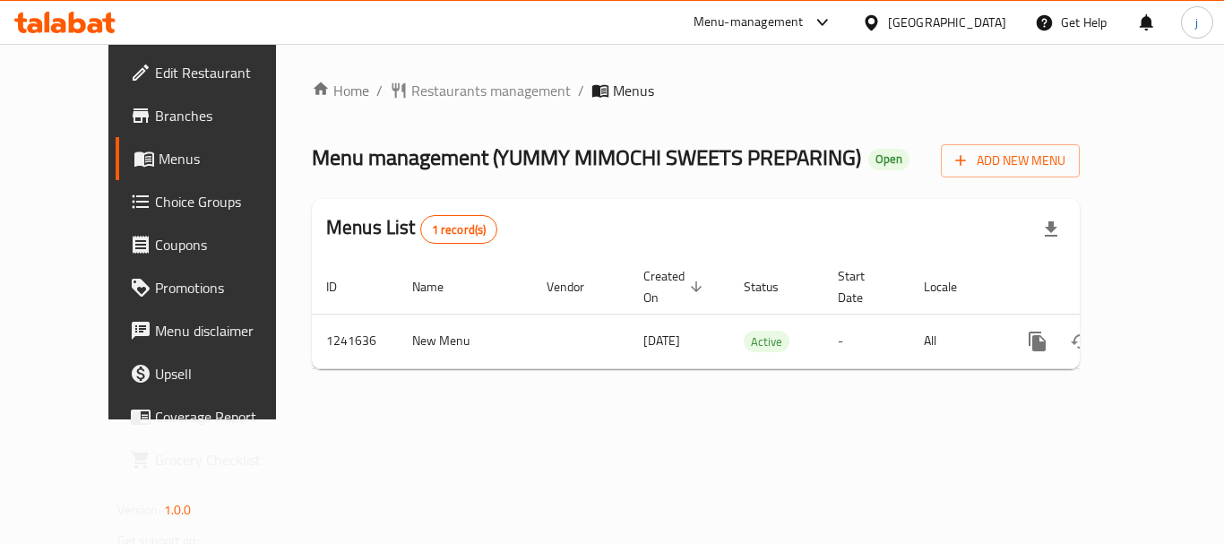
click at [922, 28] on div "[GEOGRAPHIC_DATA]" at bounding box center [947, 23] width 118 height 20
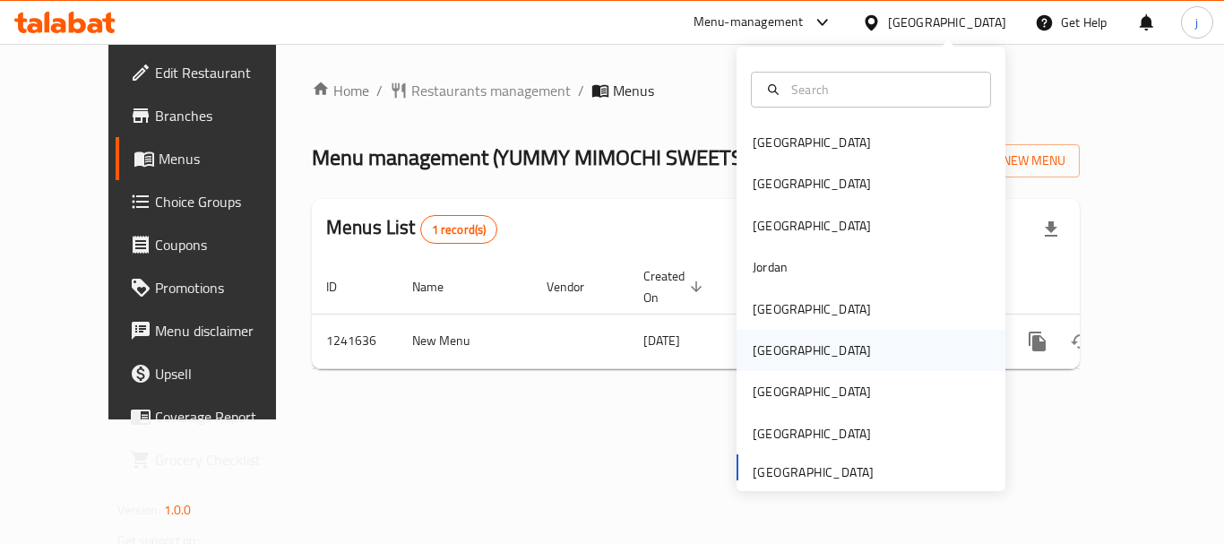
click at [777, 337] on div "[GEOGRAPHIC_DATA]" at bounding box center [811, 350] width 147 height 41
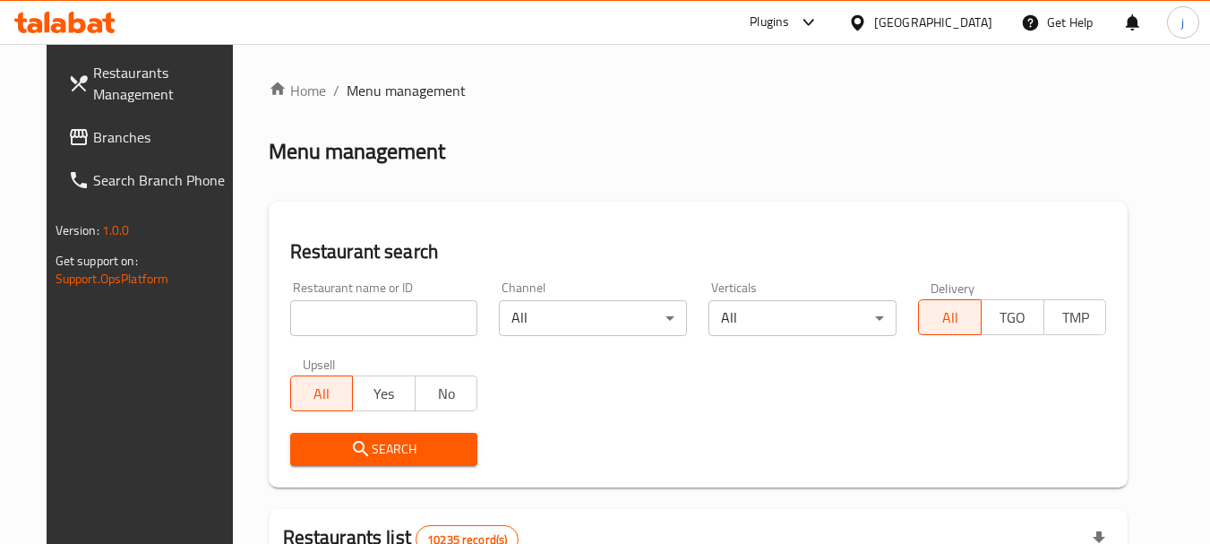
click at [93, 142] on span "Branches" at bounding box center [164, 137] width 142 height 22
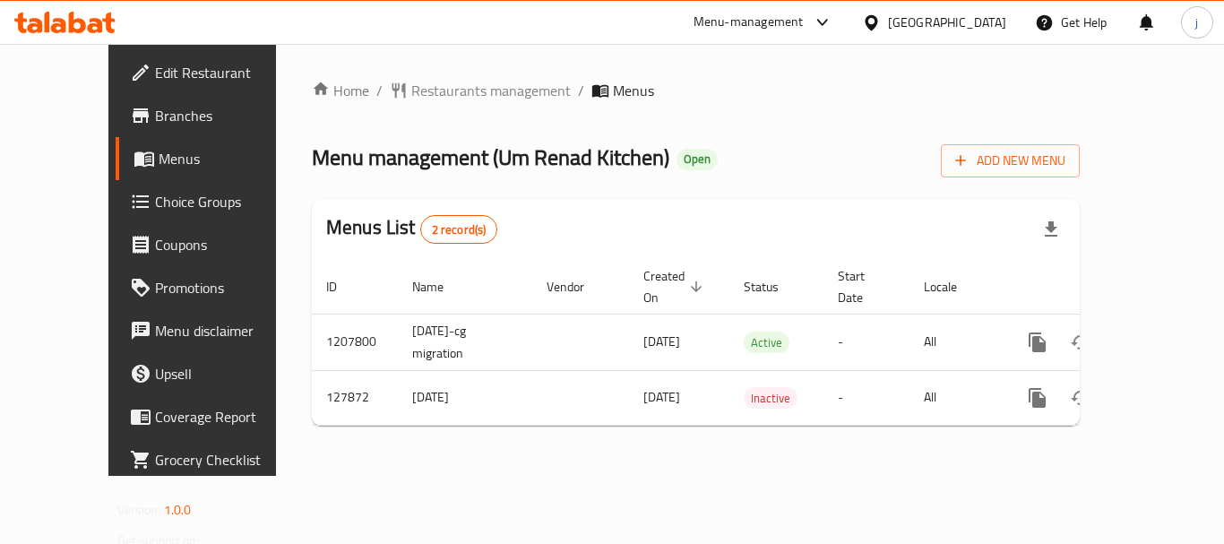
click at [888, 32] on div at bounding box center [875, 23] width 26 height 20
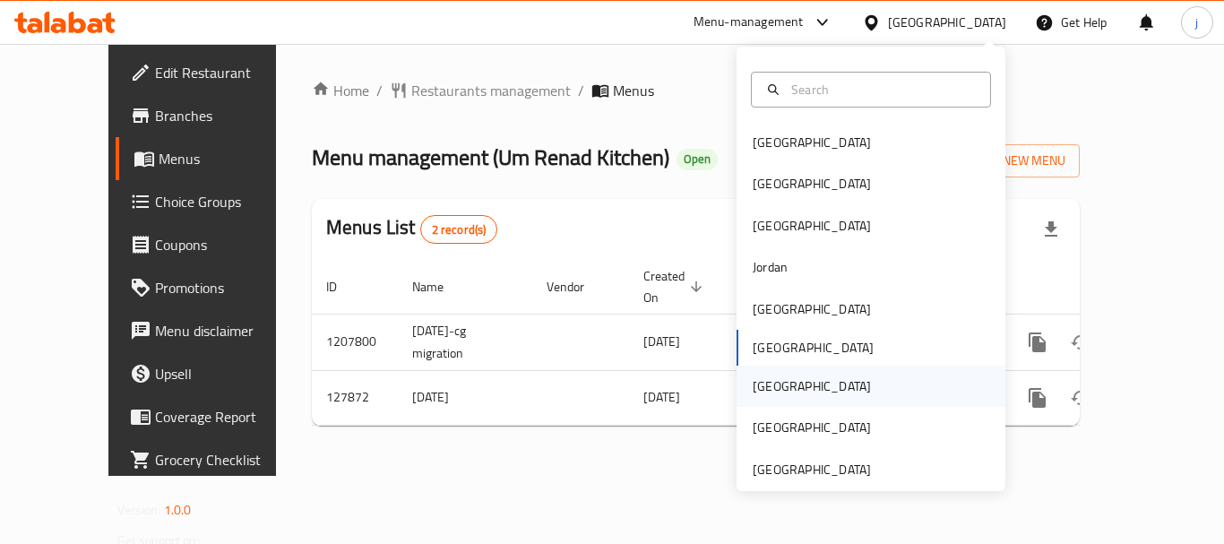
click at [766, 366] on div "[GEOGRAPHIC_DATA]" at bounding box center [811, 386] width 147 height 41
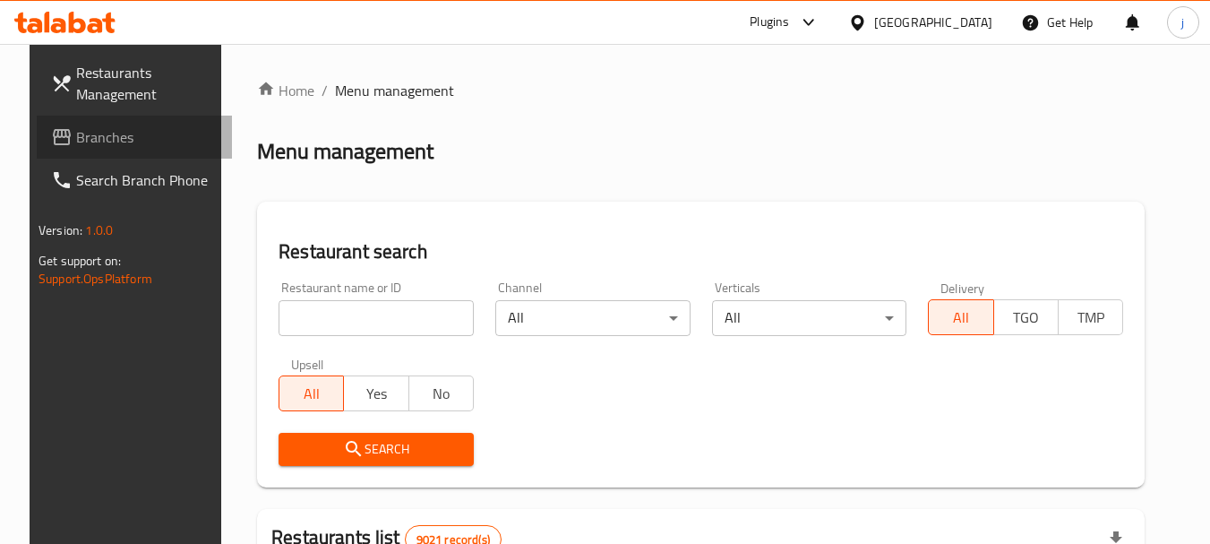
click at [79, 148] on span "Branches" at bounding box center [147, 137] width 142 height 22
